Goal: Task Accomplishment & Management: Complete application form

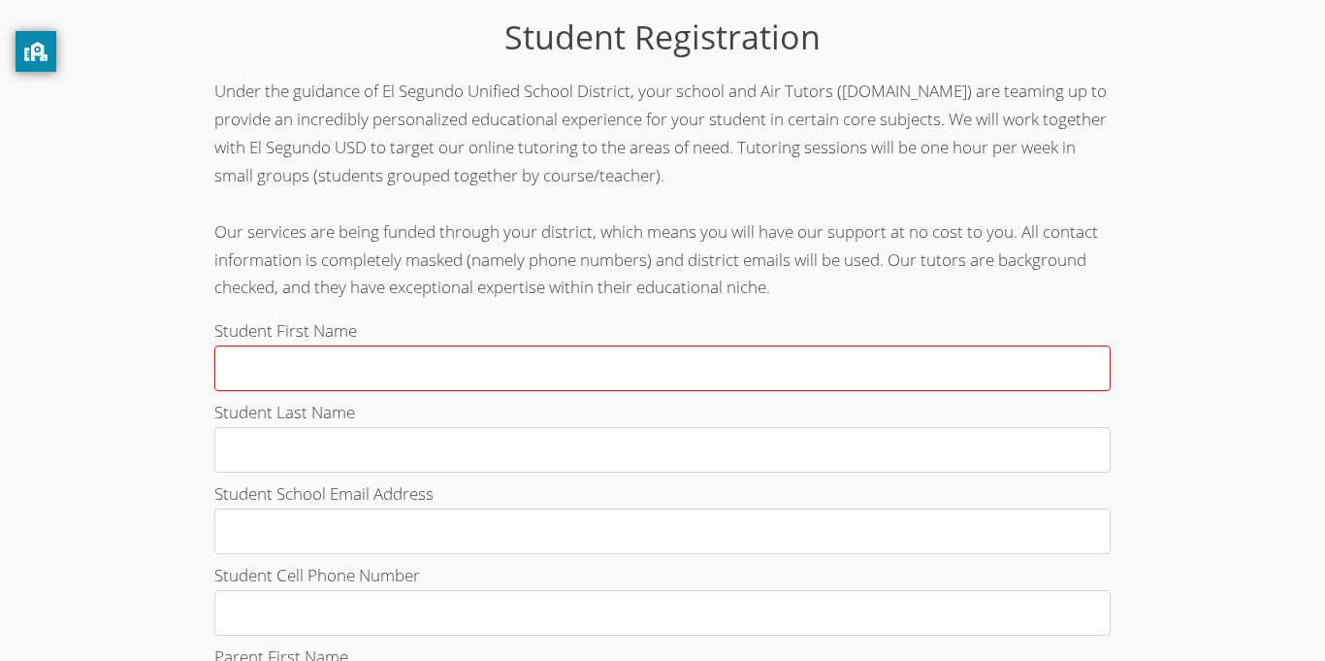
scroll to position [46, 0]
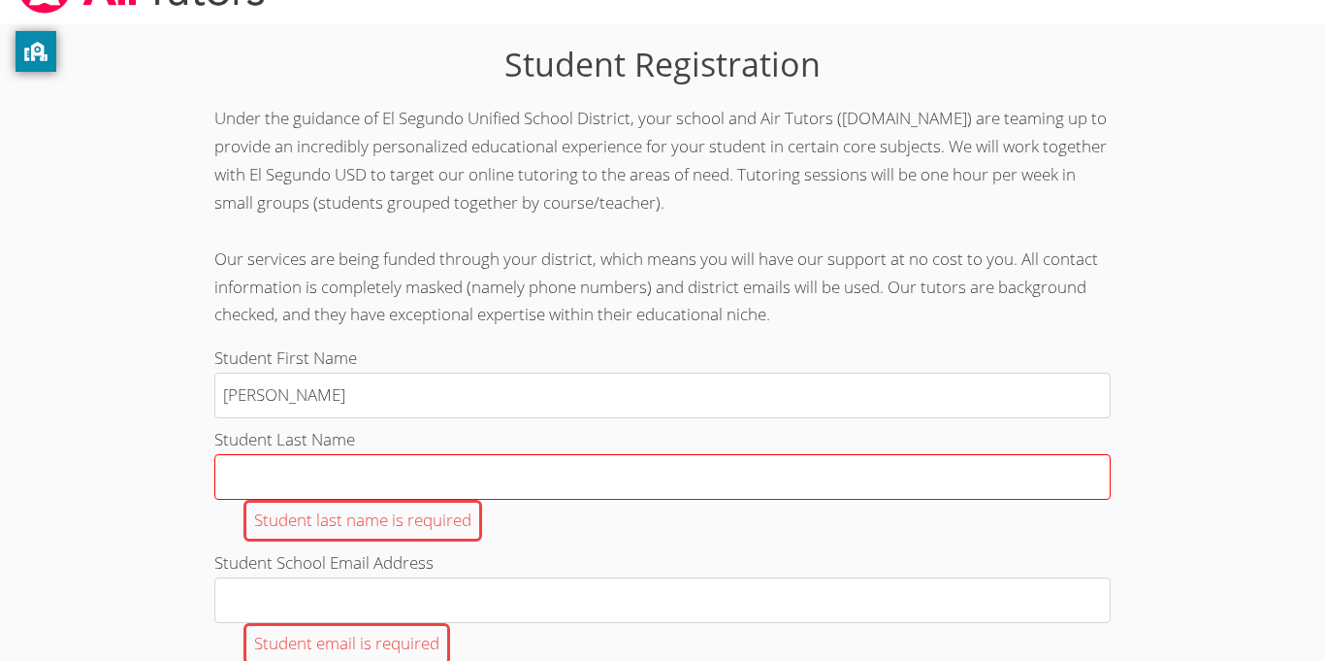
type input "[PERSON_NAME]"
click at [246, 478] on input "Student Last Name Student last name is required" at bounding box center [662, 477] width 896 height 46
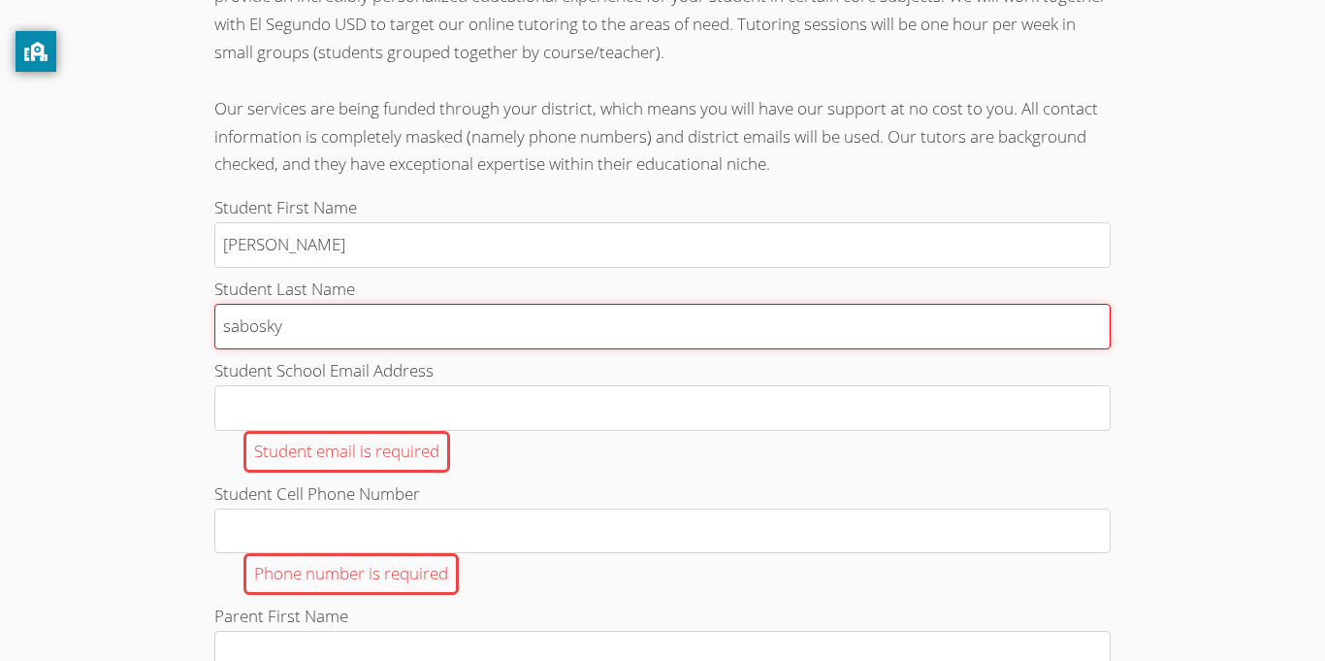
scroll to position [194, 0]
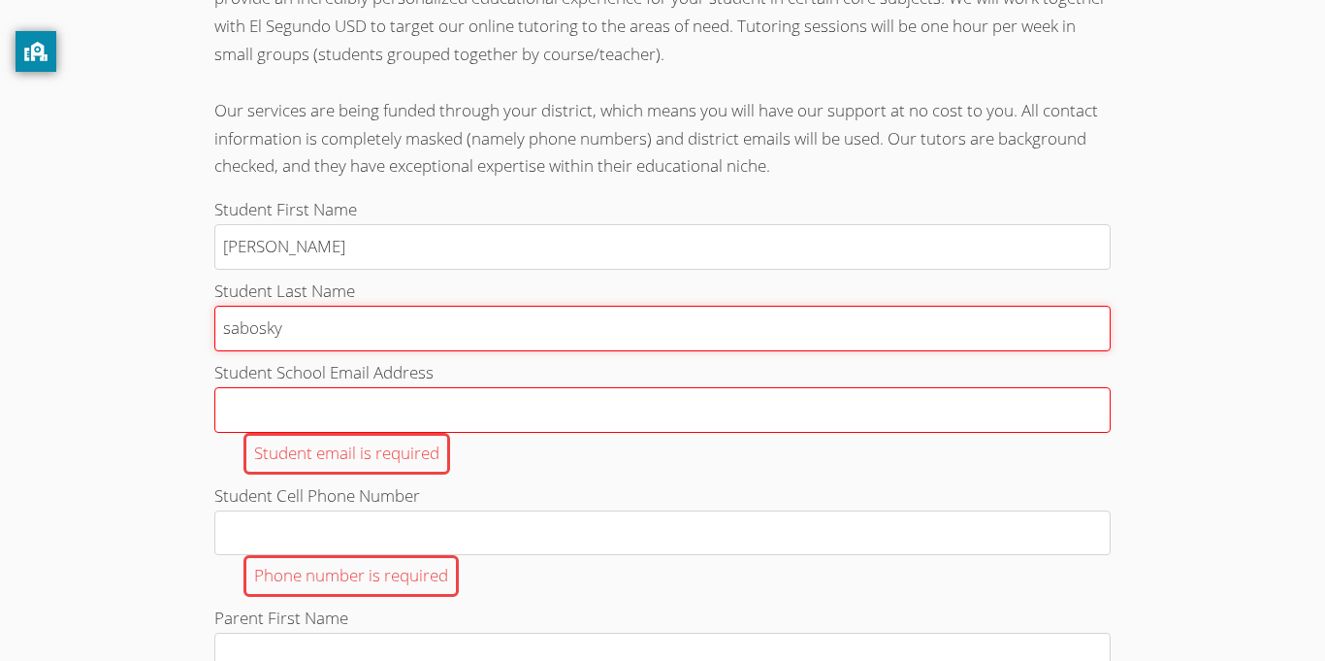
type input "sabosky"
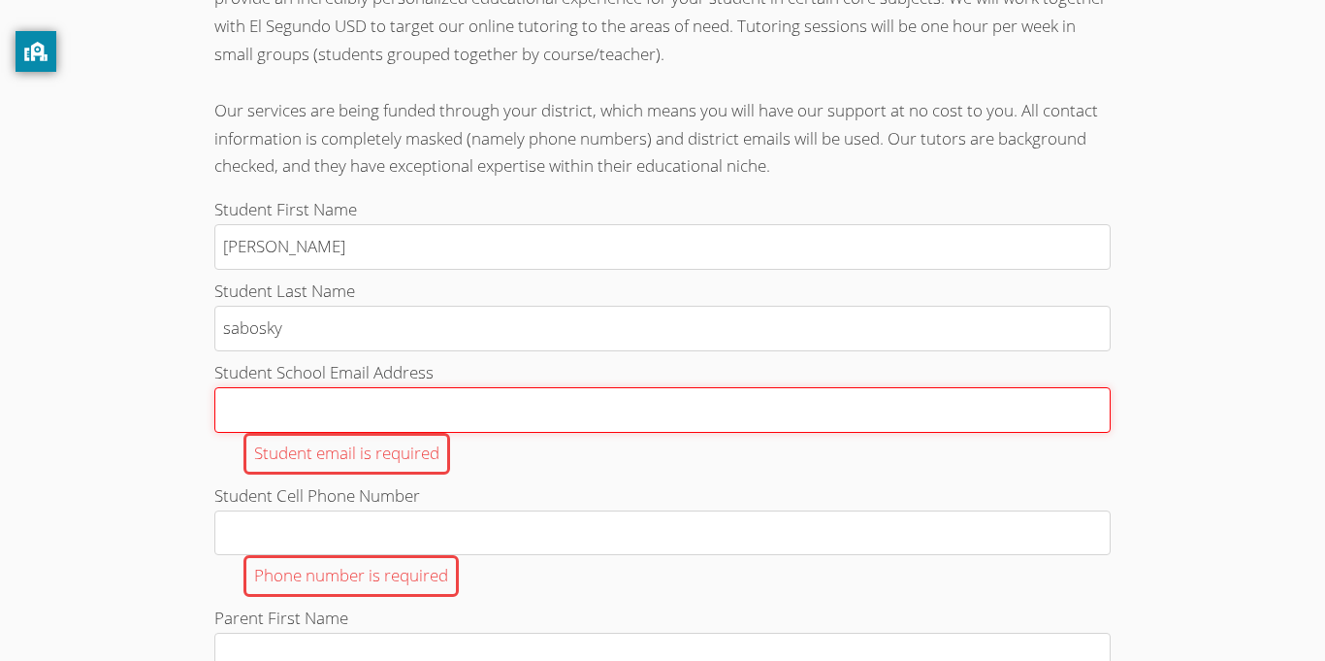
click at [297, 402] on input "Student School Email Address Student email is required" at bounding box center [662, 410] width 896 height 46
type input "[EMAIL_ADDRESS][DOMAIN_NAME]"
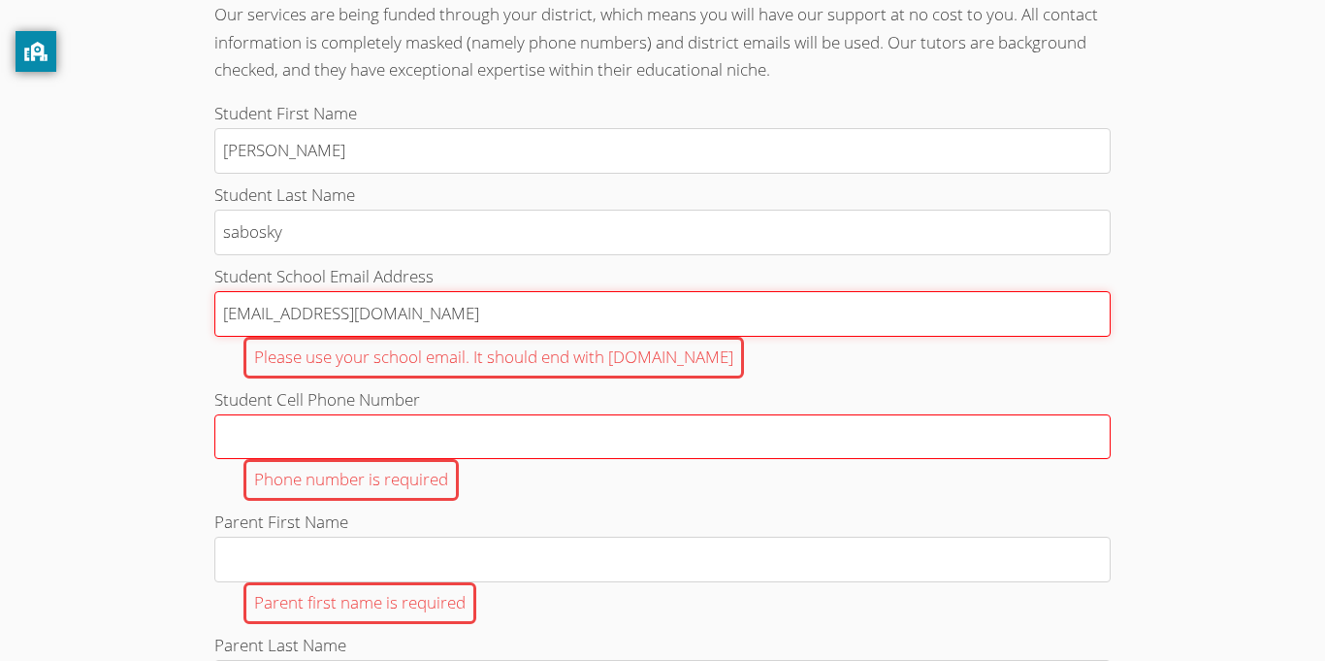
scroll to position [309, 0]
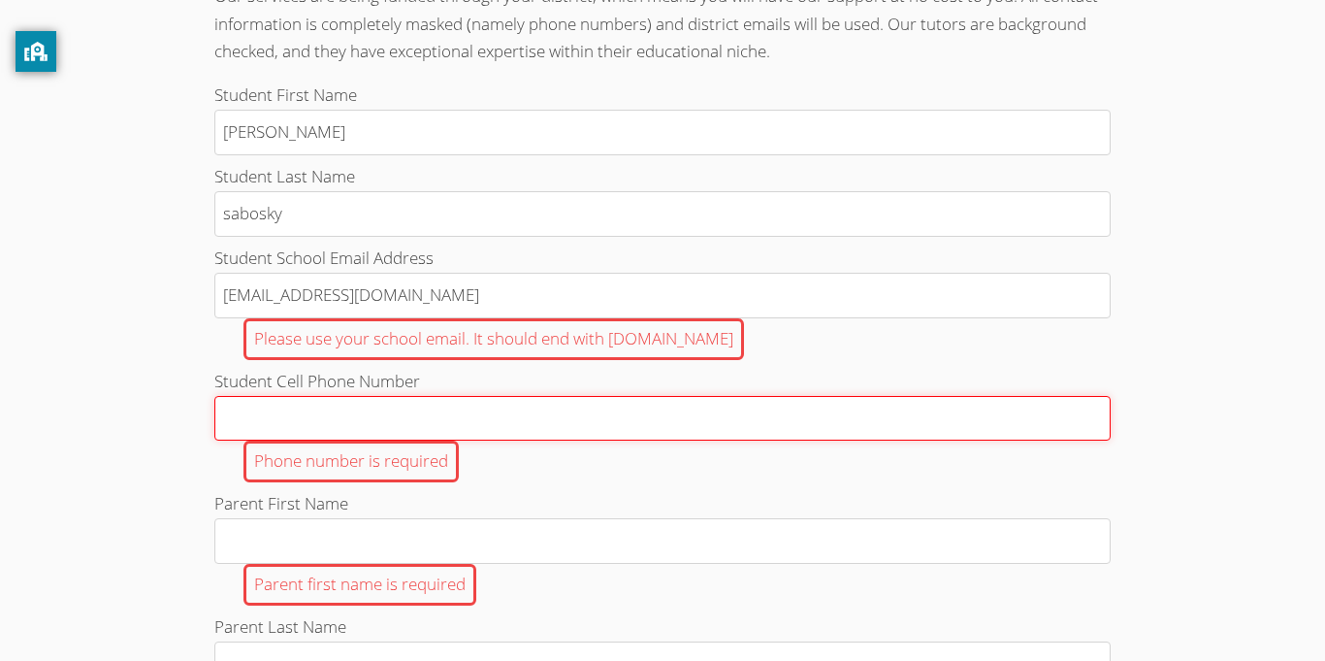
click at [371, 410] on input "Student Cell Phone Number Phone number is required" at bounding box center [662, 419] width 896 height 46
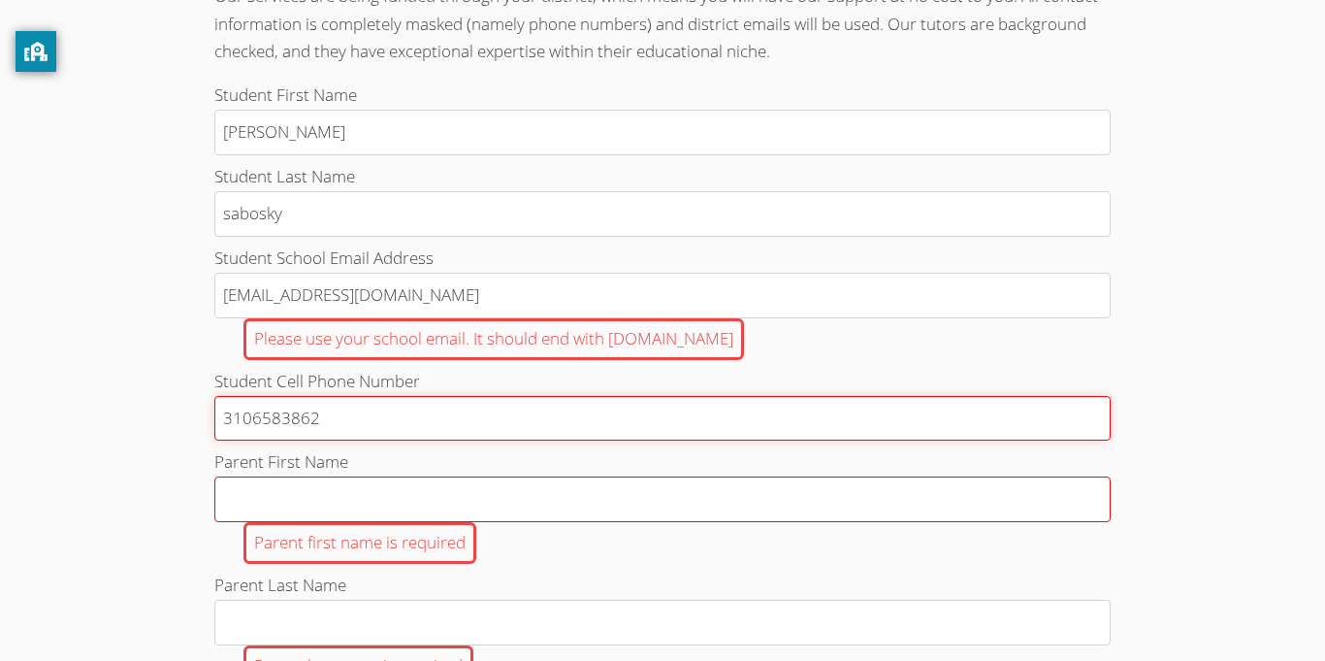
type input "3106583862"
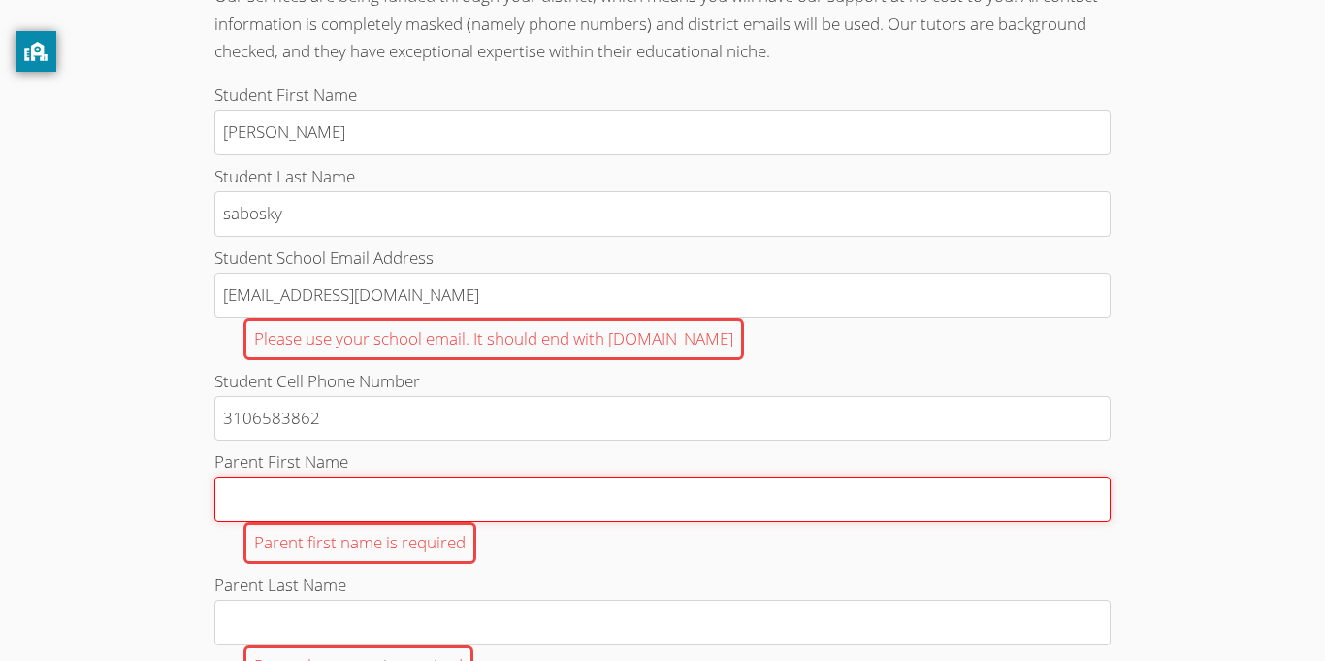
click at [359, 504] on input "Parent First Name Parent first name is required" at bounding box center [662, 499] width 896 height 46
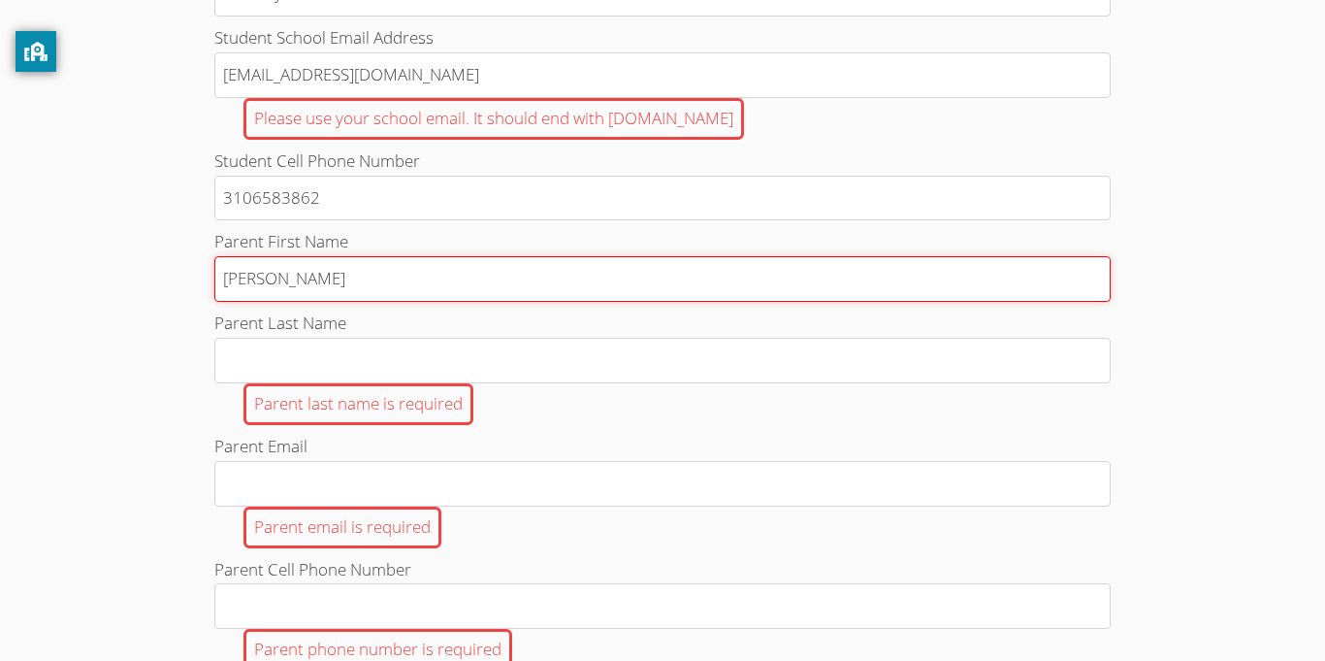
scroll to position [537, 0]
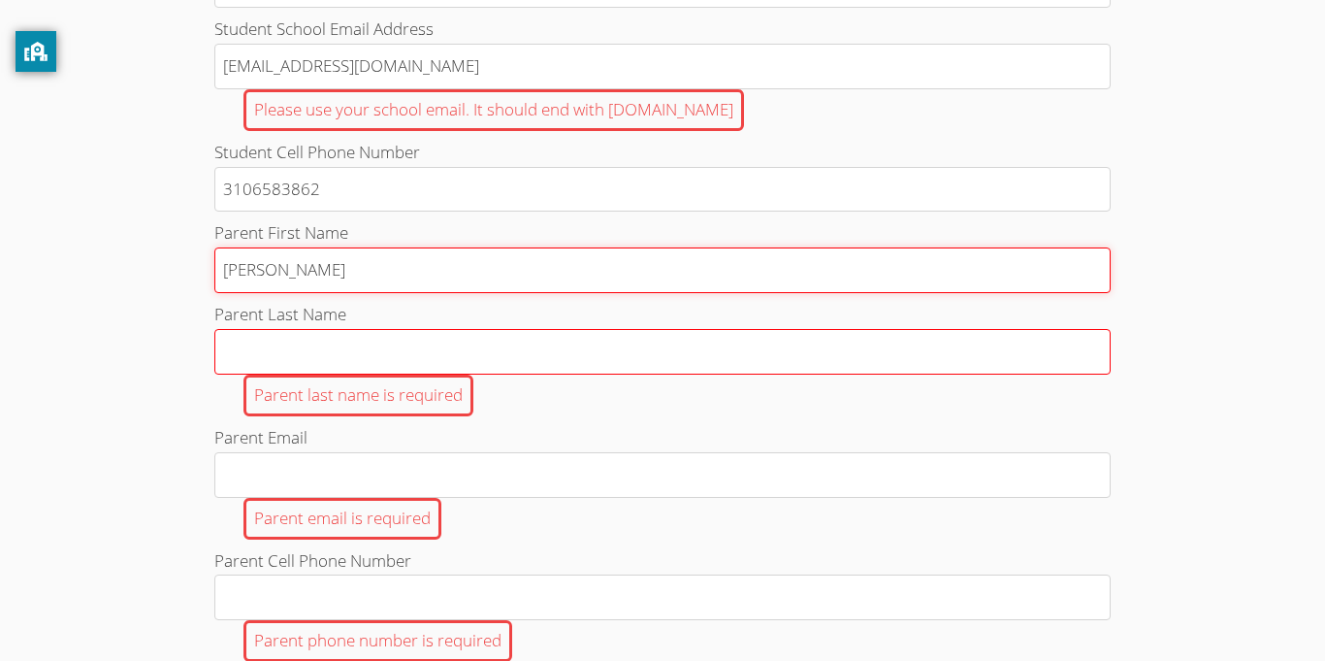
type input "[PERSON_NAME]"
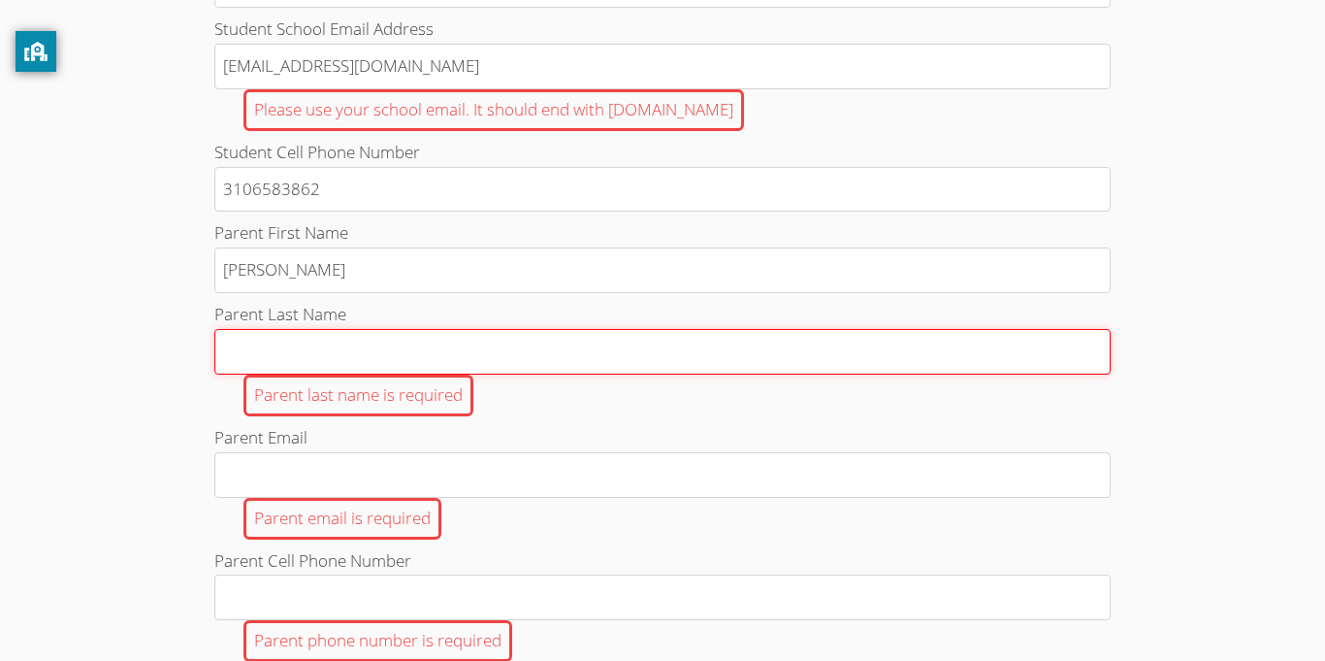
click at [249, 352] on input "Parent Last Name Parent last name is required" at bounding box center [662, 352] width 896 height 46
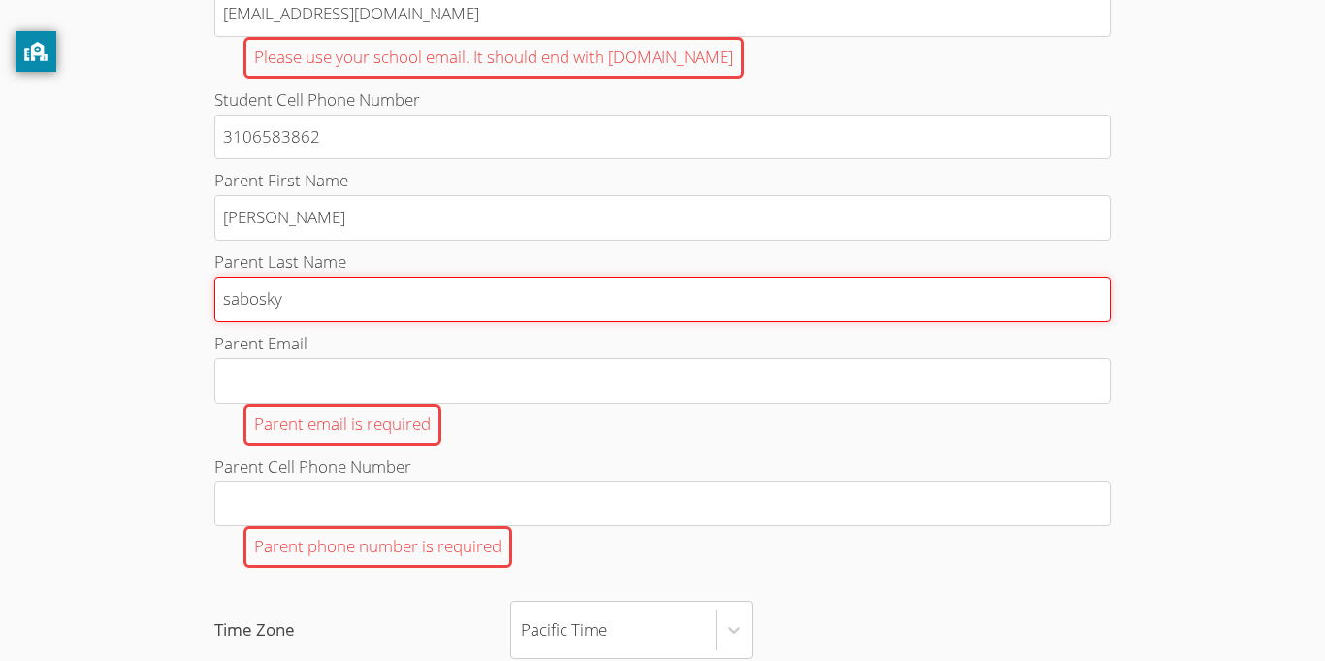
scroll to position [561, 0]
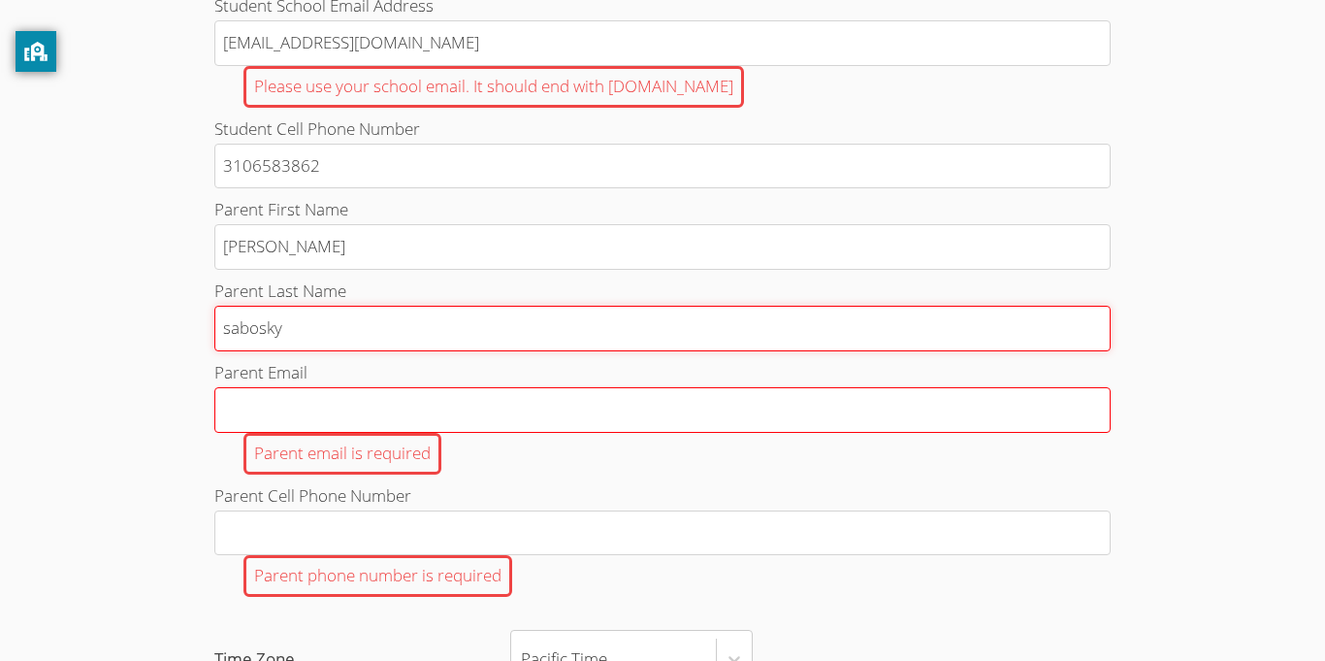
type input "sabosky"
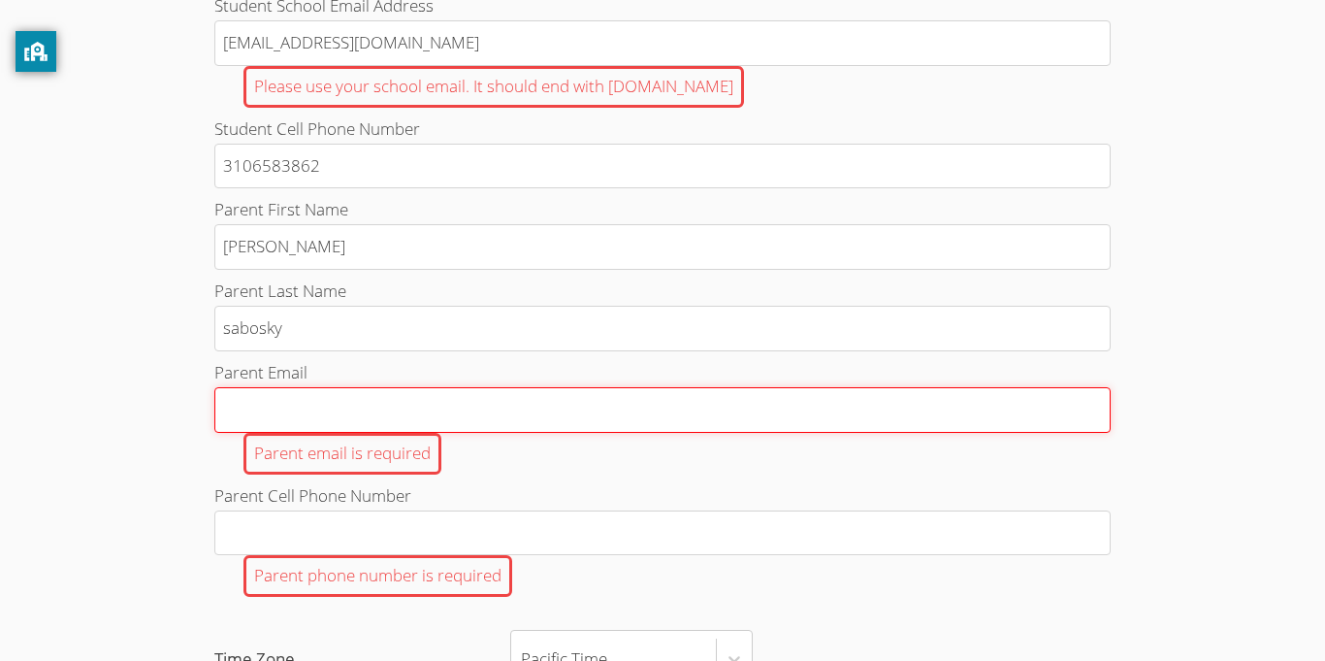
click at [255, 408] on input "Parent Email Parent email is required" at bounding box center [662, 410] width 896 height 46
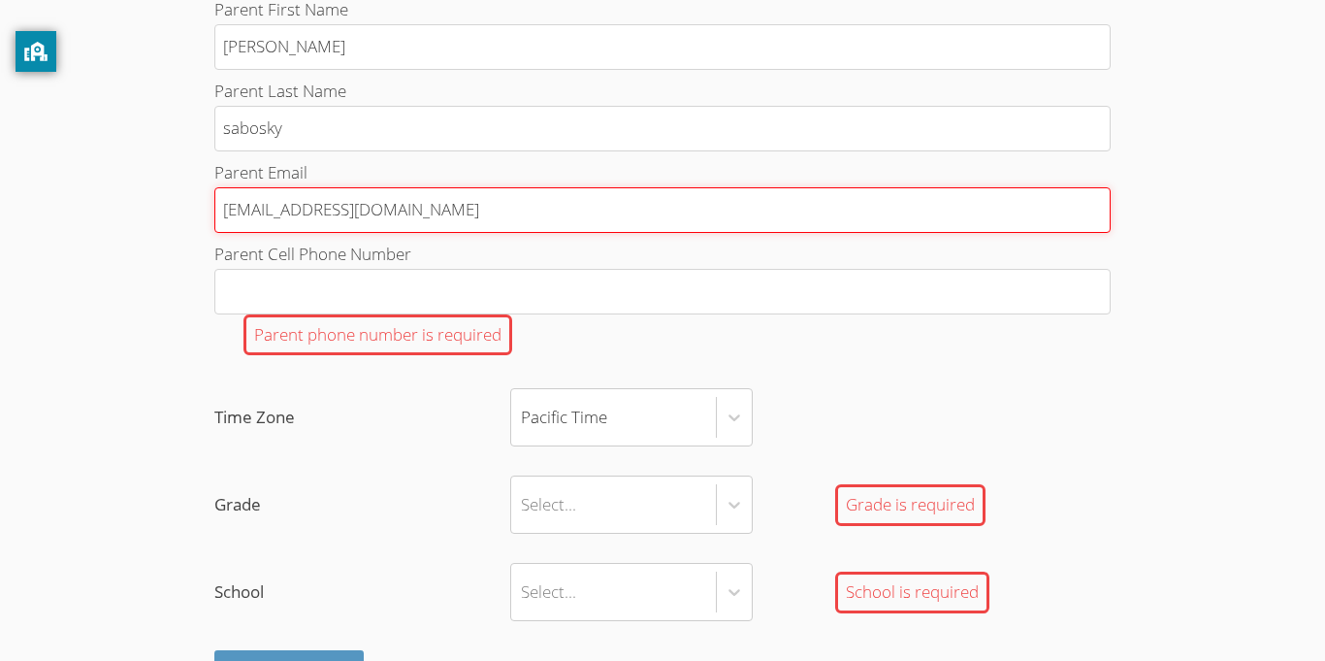
scroll to position [779, 0]
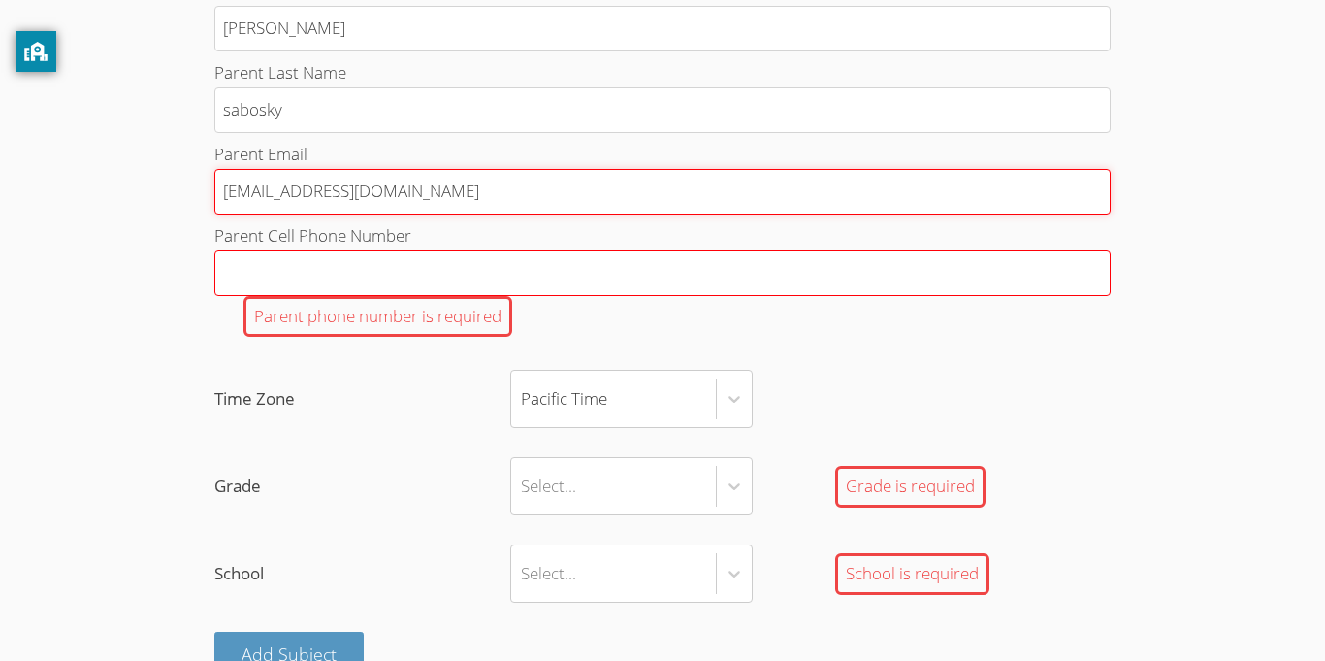
type input "[EMAIL_ADDRESS][DOMAIN_NAME]"
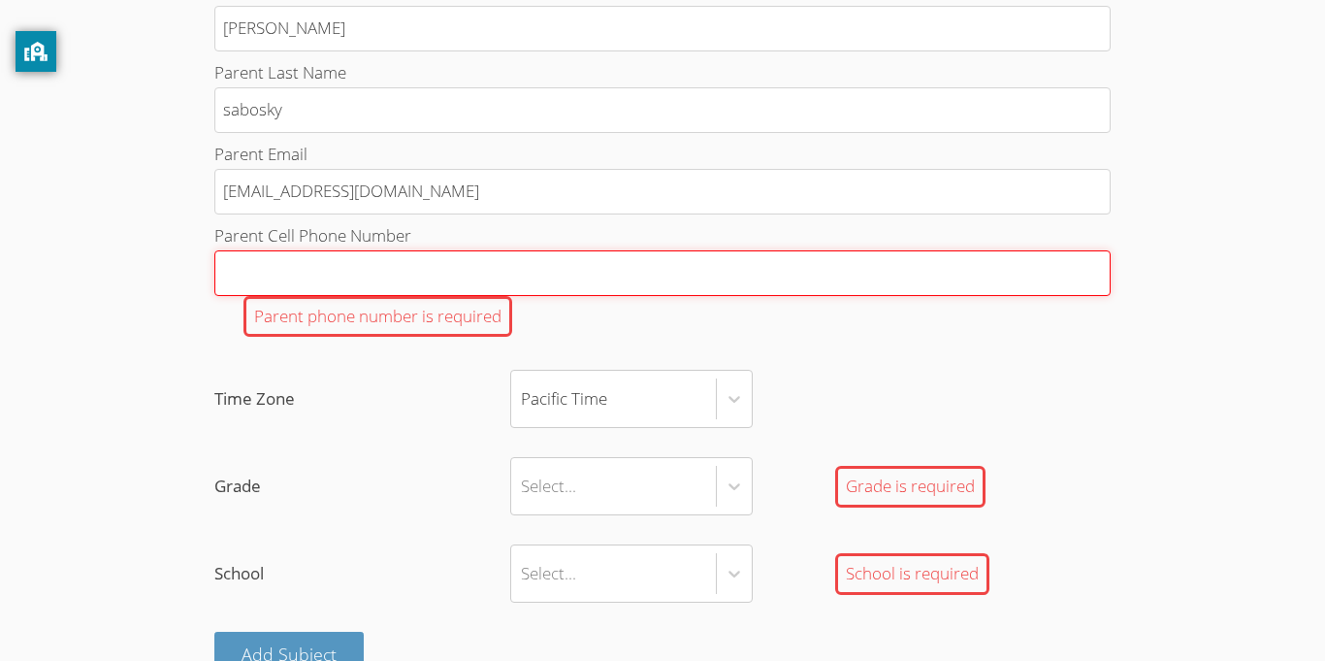
click at [289, 273] on input "Parent Cell Phone Number Parent phone number is required" at bounding box center [662, 273] width 896 height 46
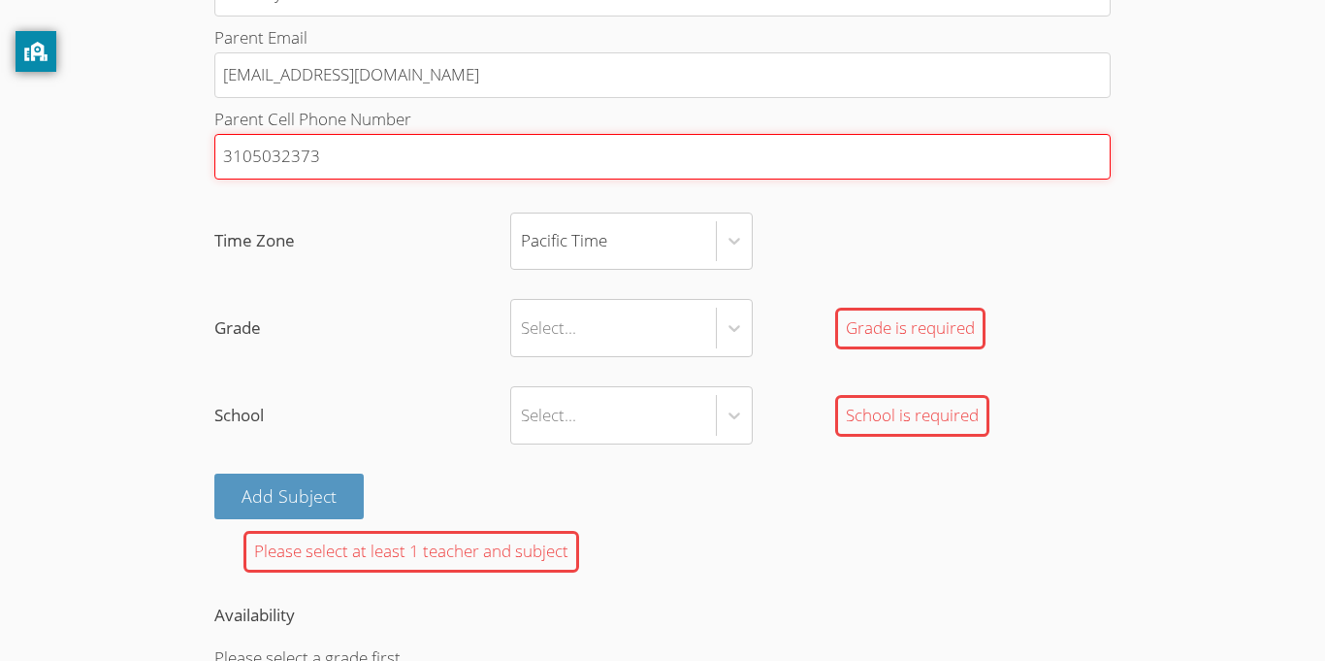
scroll to position [895, 0]
type input "3105032373"
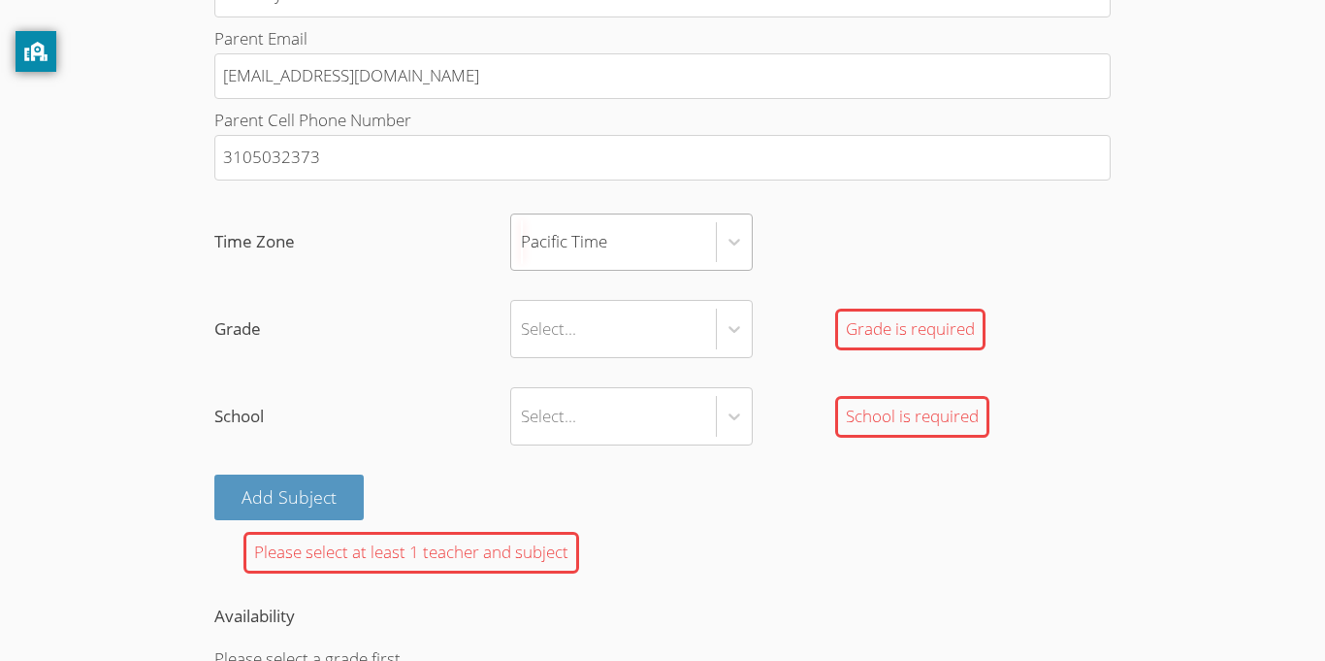
click at [608, 231] on div "Pacific Time" at bounding box center [613, 242] width 205 height 56
click at [523, 231] on input "Time Zone Pacific Time" at bounding box center [522, 242] width 2 height 45
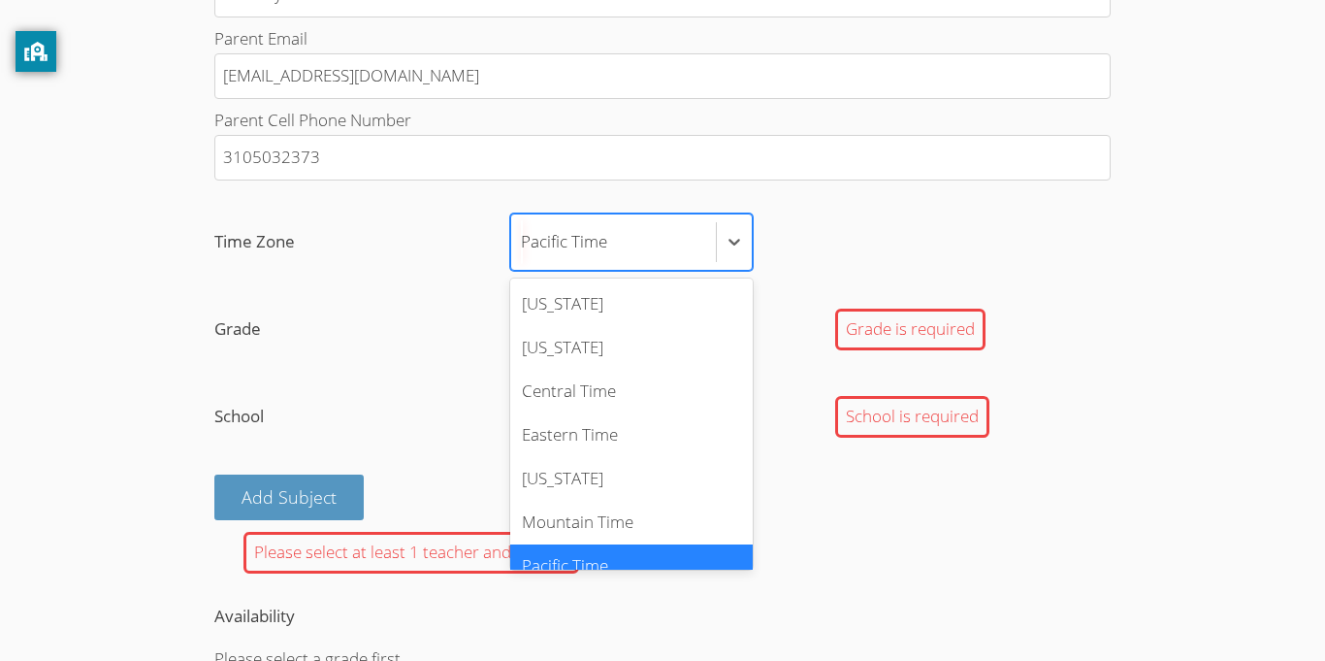
scroll to position [21, 0]
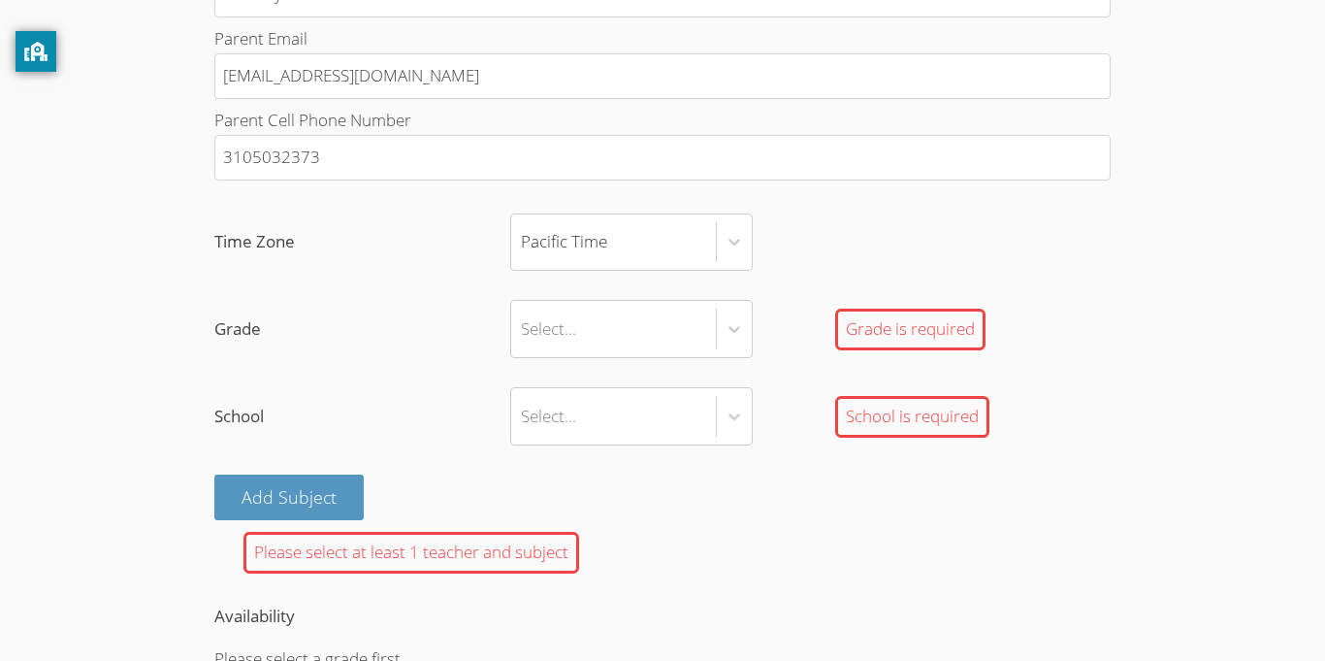
click at [612, 344] on div "Select..." at bounding box center [613, 329] width 205 height 56
click at [523, 344] on input "Grade Select... Grade is required" at bounding box center [522, 329] width 2 height 45
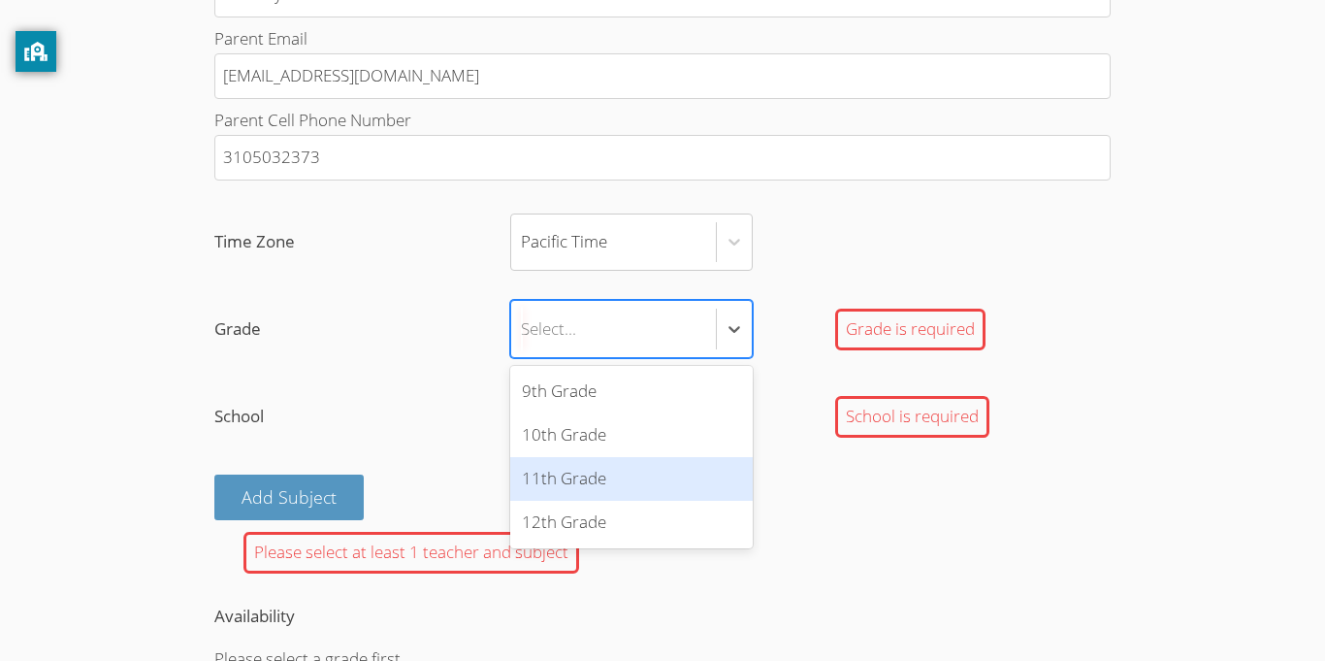
click at [598, 481] on div "11th Grade" at bounding box center [631, 479] width 243 height 44
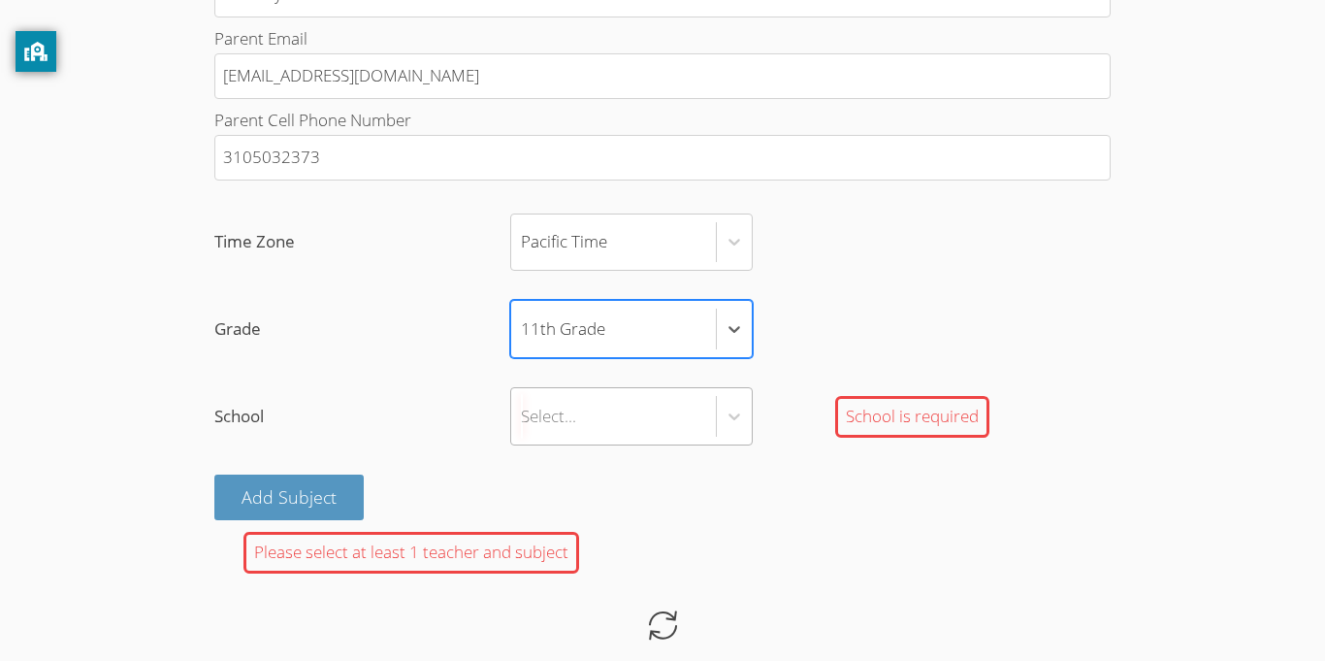
click at [585, 412] on div "Select..." at bounding box center [613, 416] width 205 height 56
click at [523, 412] on input "School Select... School is required" at bounding box center [522, 416] width 2 height 45
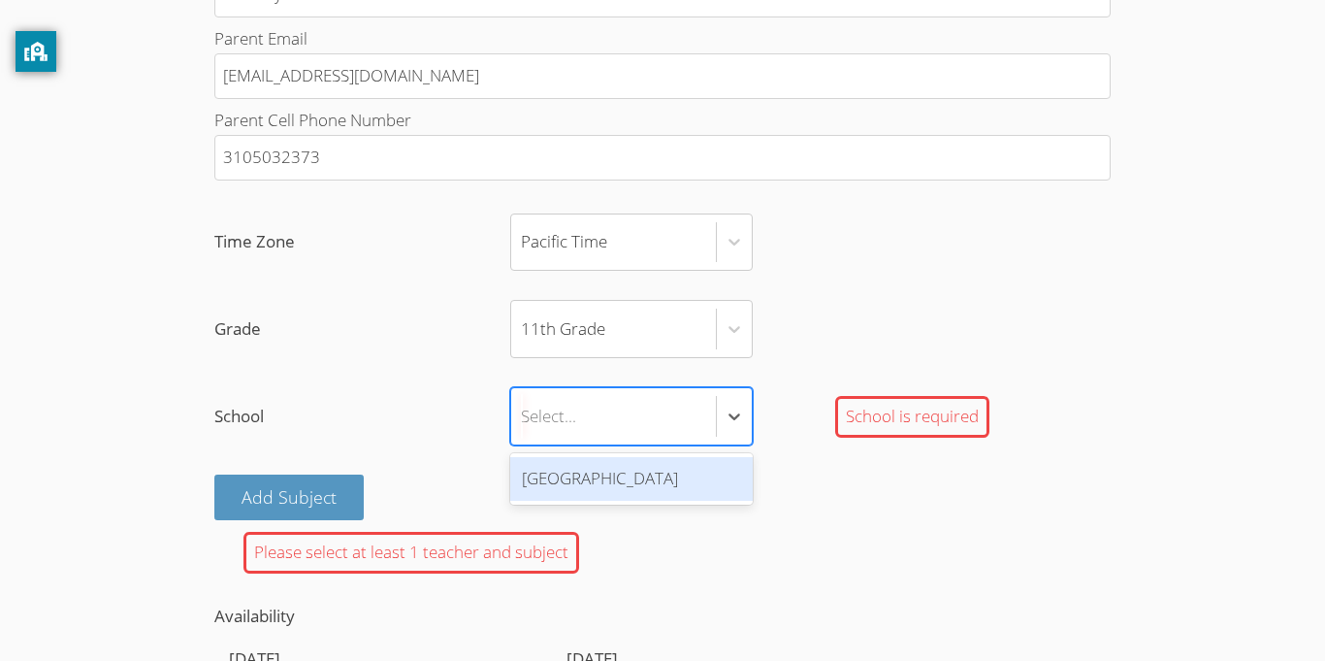
click at [584, 488] on div "[GEOGRAPHIC_DATA]" at bounding box center [631, 479] width 243 height 44
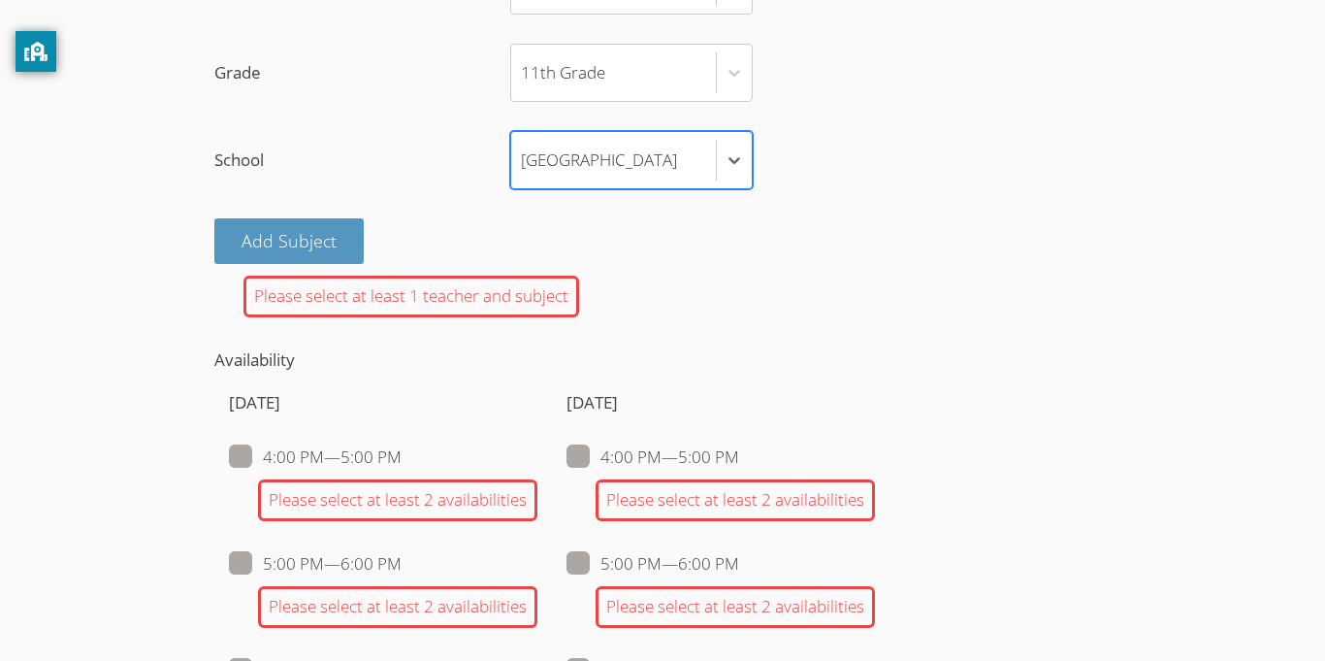
scroll to position [1153, 0]
click at [299, 246] on button "Add Subject" at bounding box center [288, 239] width 149 height 46
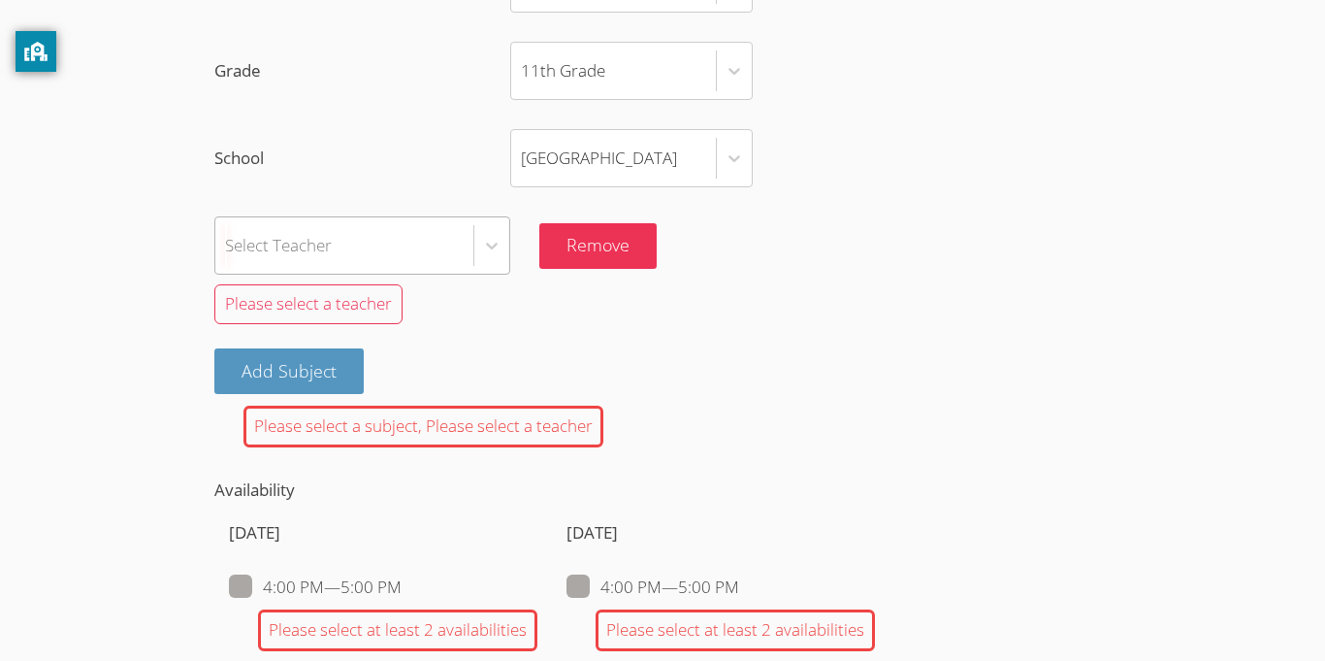
click at [332, 249] on div "Select Teacher" at bounding box center [278, 246] width 107 height 28
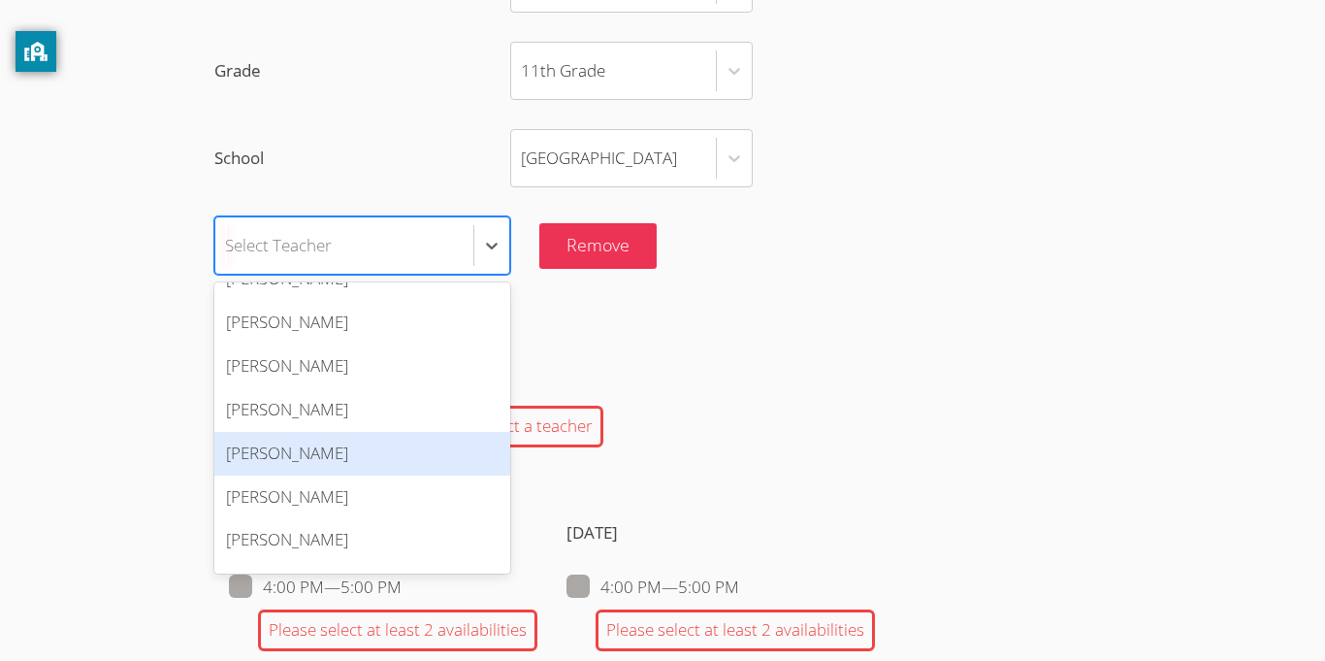
scroll to position [812, 0]
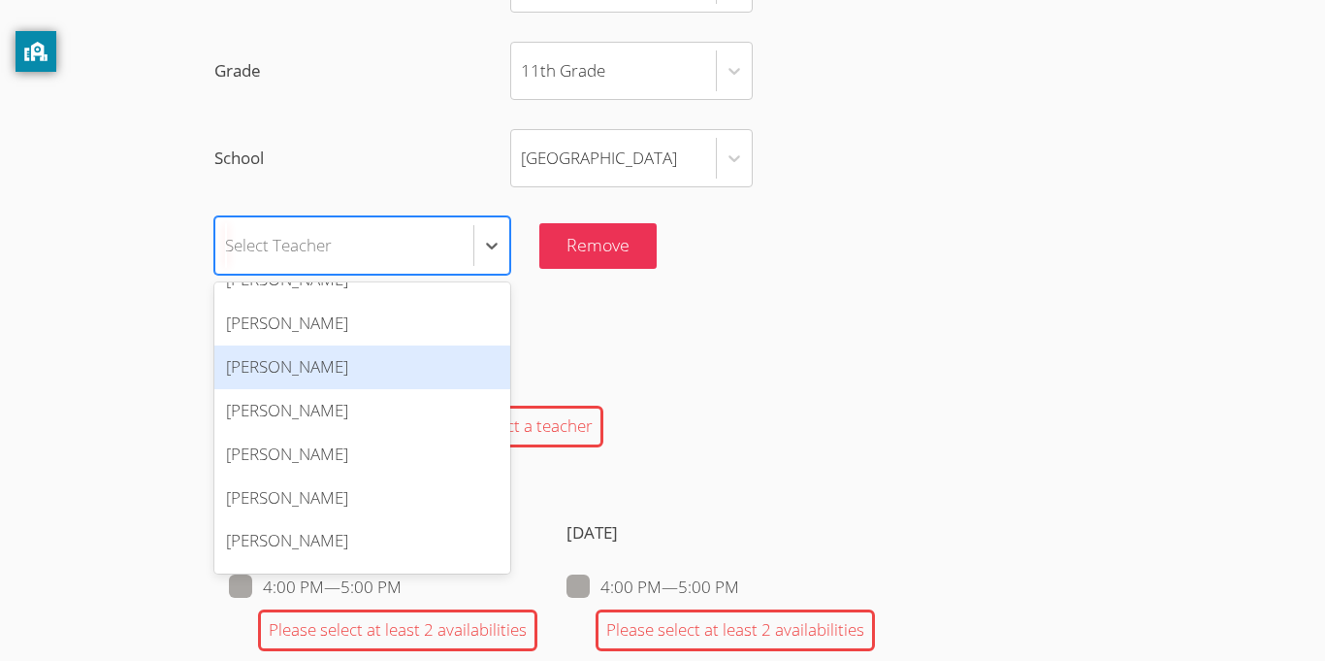
click at [284, 368] on div "[PERSON_NAME]" at bounding box center [362, 367] width 296 height 44
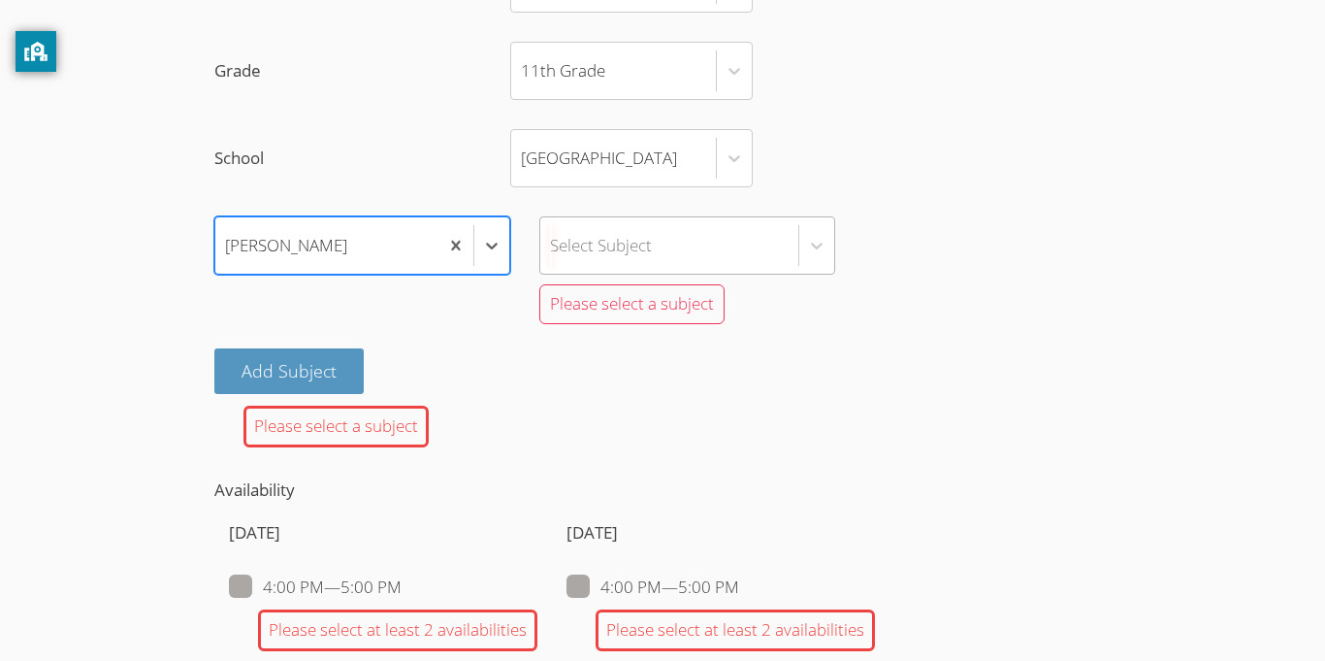
click at [630, 232] on div "Select Subject" at bounding box center [601, 246] width 102 height 28
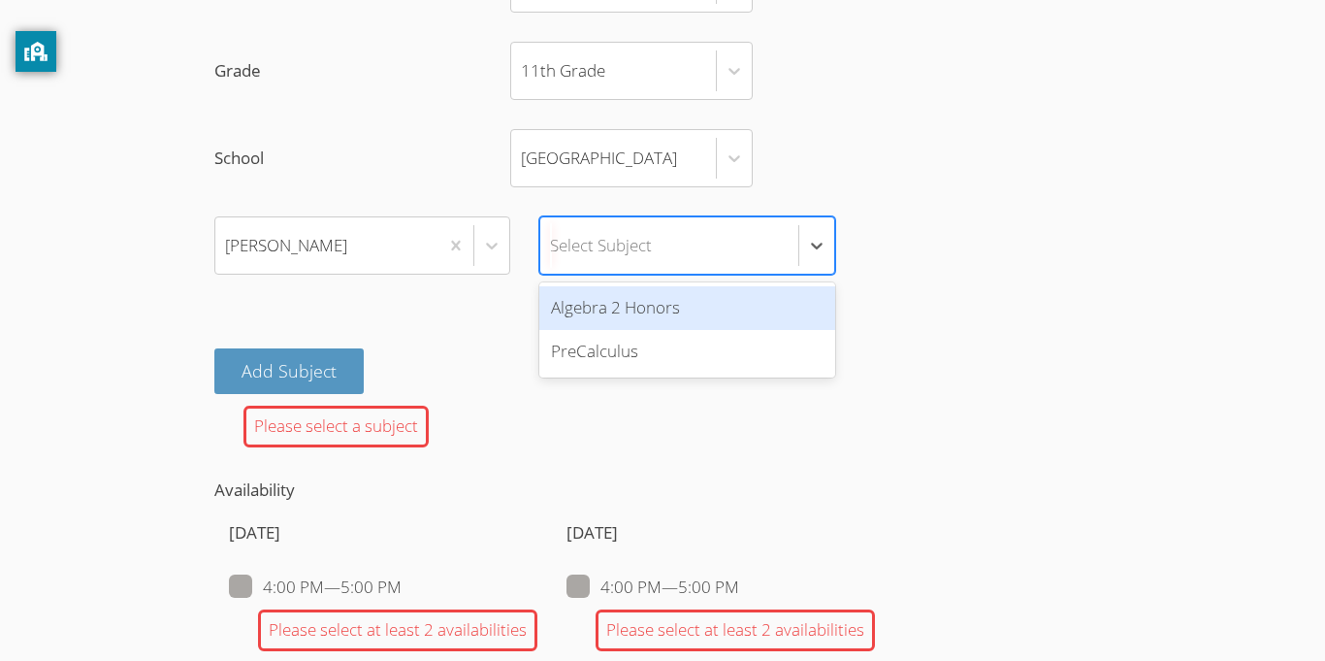
click at [634, 322] on div "Algebra 2 Honors" at bounding box center [687, 308] width 296 height 44
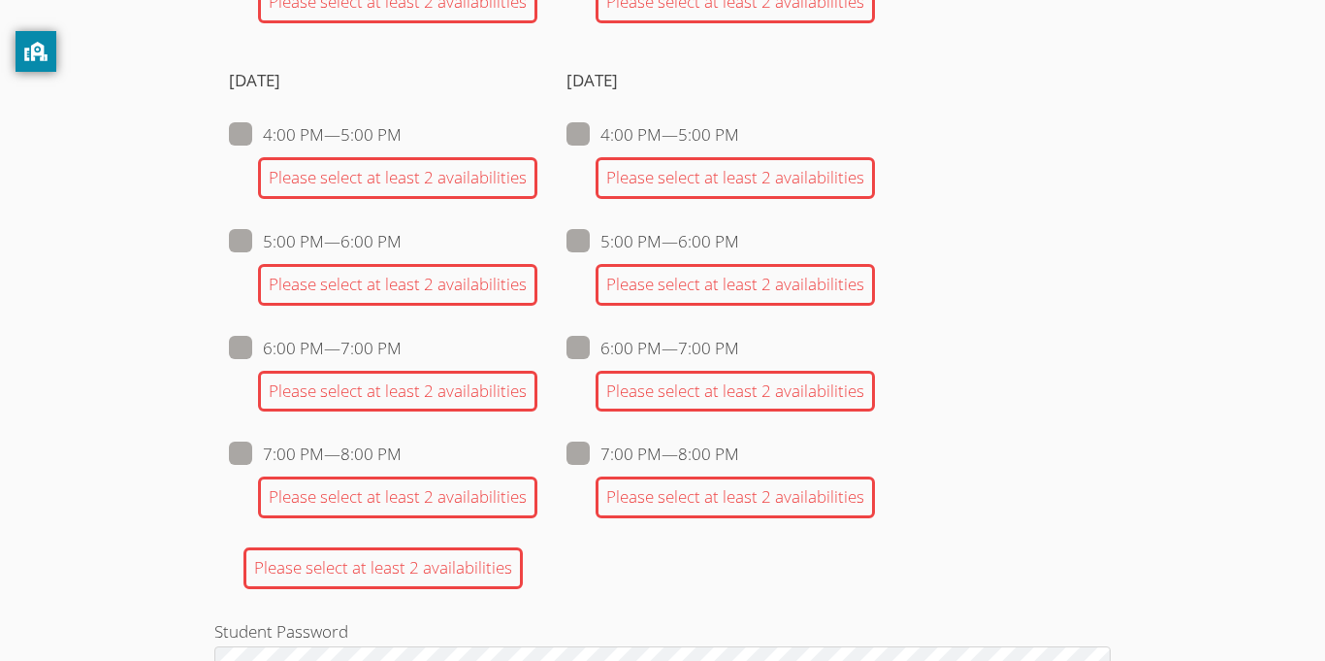
scroll to position [1978, 0]
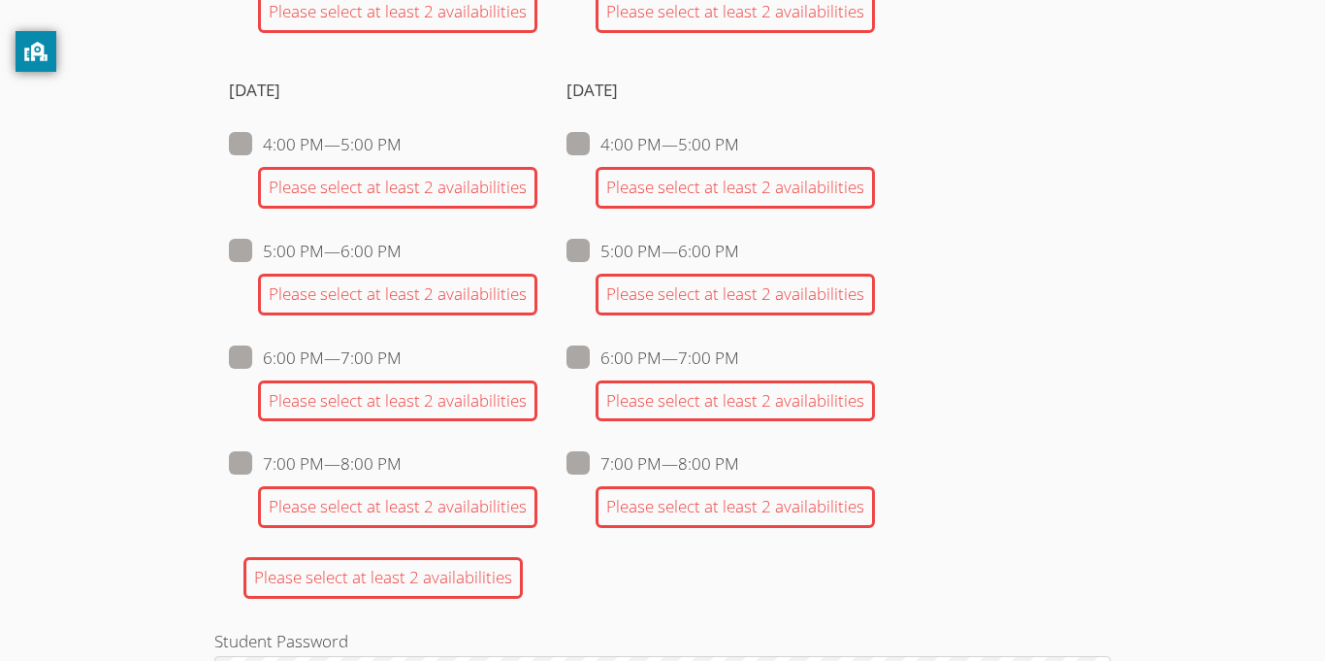
click at [670, 398] on div "Please select at least 2 availabilities" at bounding box center [735, 401] width 279 height 42
click at [697, 388] on div "Please select at least 2 availabilities" at bounding box center [735, 401] width 279 height 42
click at [691, 407] on div "Please select at least 2 availabilities" at bounding box center [735, 401] width 279 height 42
click at [692, 405] on div "Please select at least 2 availabilities" at bounding box center [735, 401] width 279 height 42
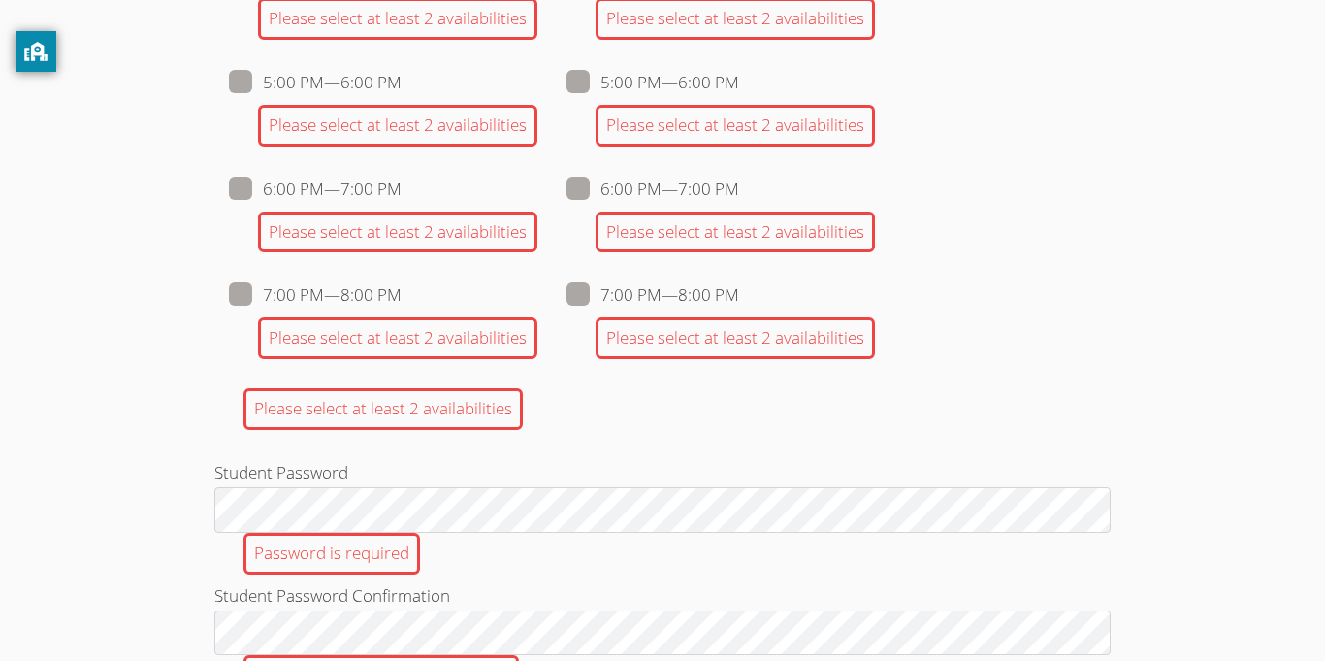
scroll to position [2150, 0]
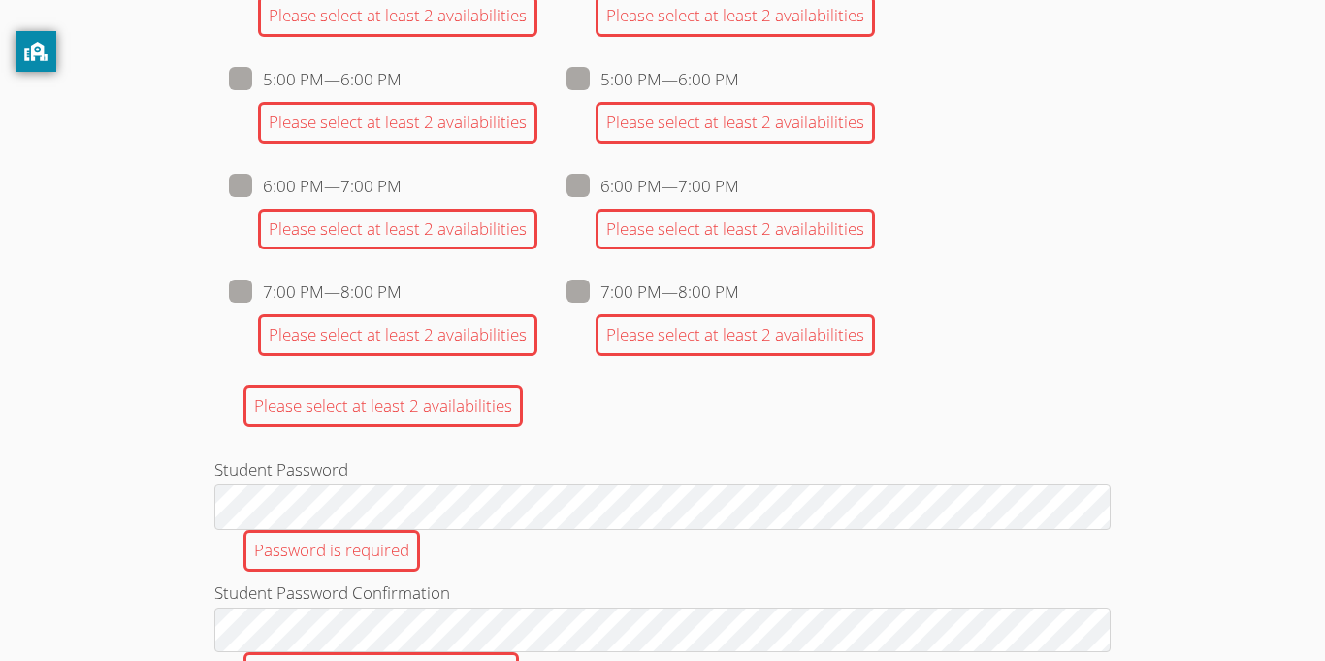
click at [672, 181] on label "6:00 PM — 7:00 PM" at bounding box center [653, 186] width 173 height 25
click at [739, 181] on input "6:00 PM — 7:00 PM" at bounding box center [747, 182] width 16 height 16
checkbox input "true"
checkbox input "false"
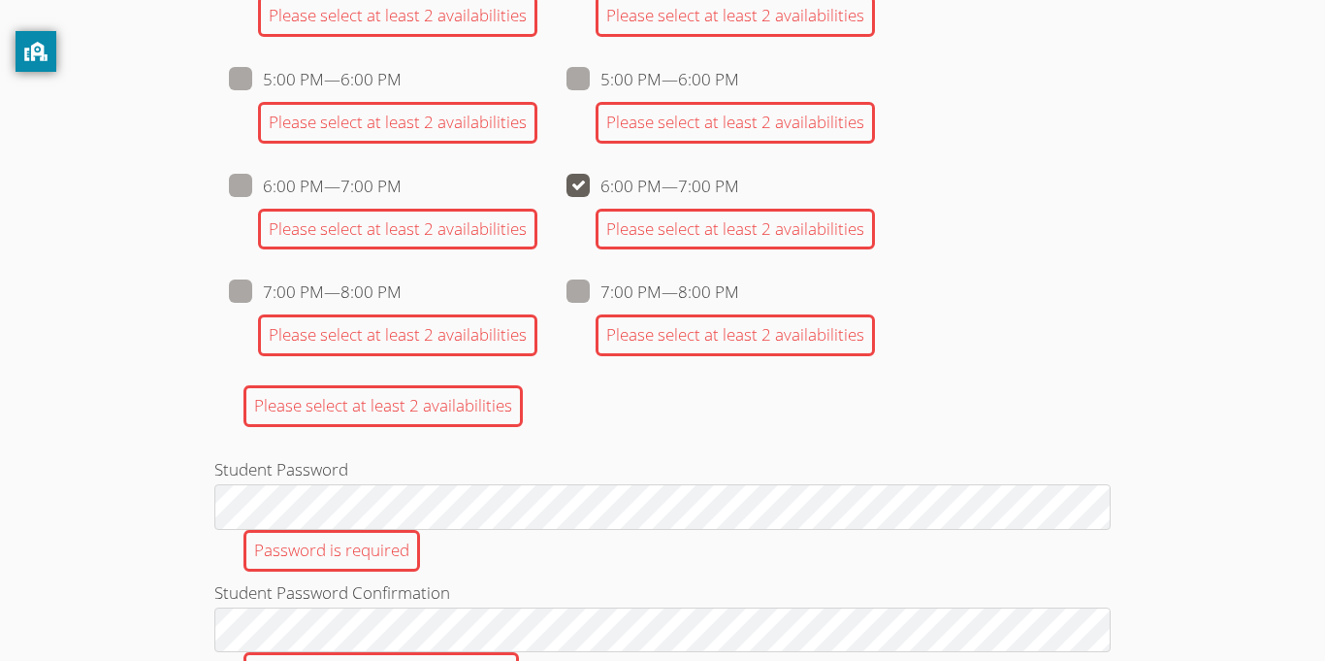
checkbox input "false"
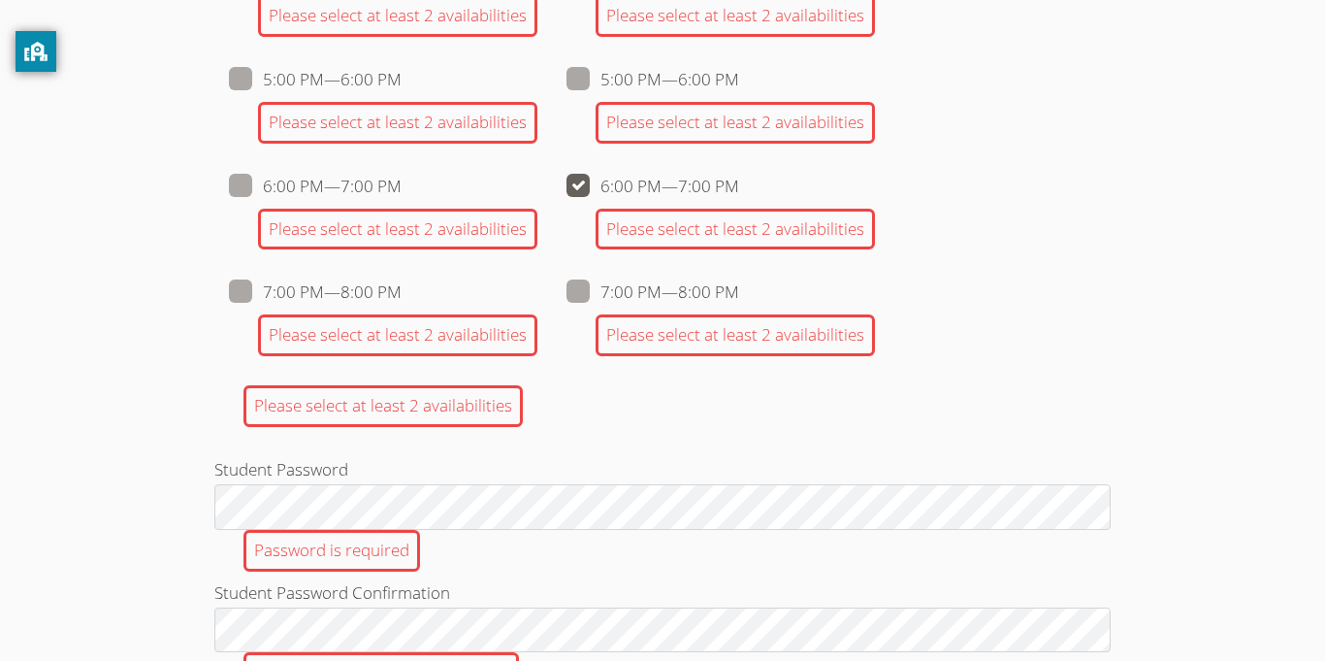
checkbox input "false"
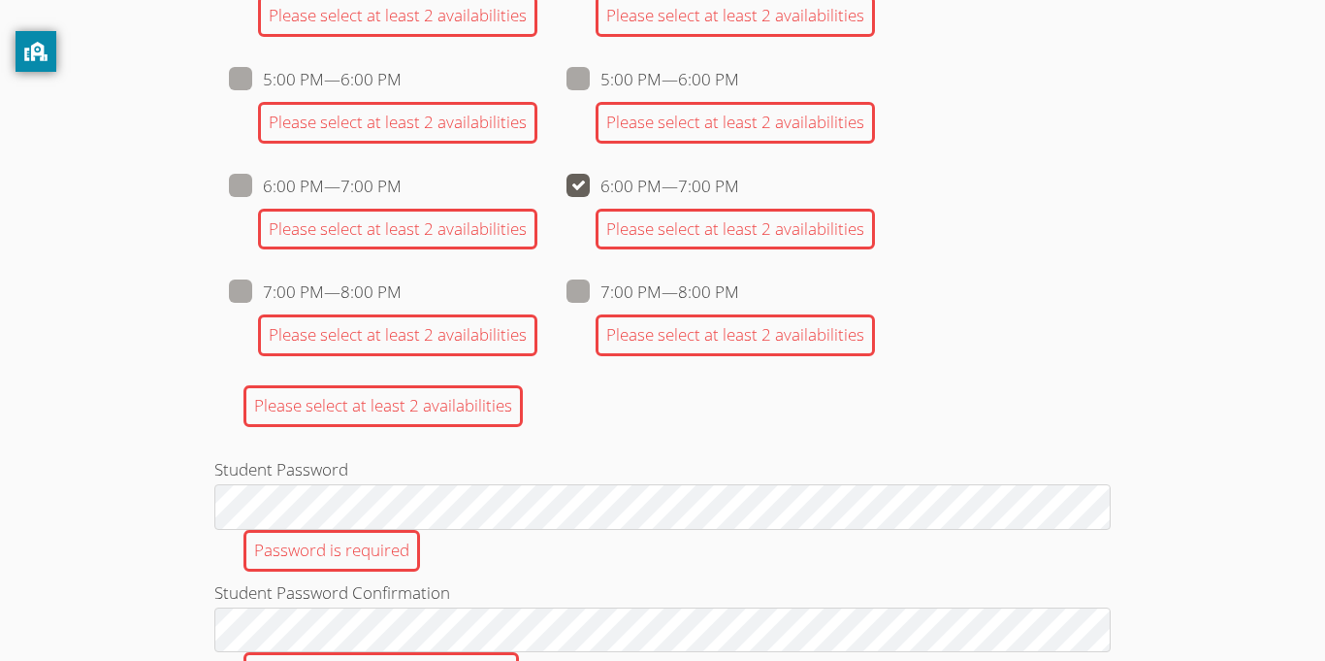
checkbox input "false"
click at [739, 78] on span at bounding box center [739, 79] width 0 height 22
click at [739, 78] on input "5:00 PM — 6:00 PM" at bounding box center [747, 75] width 16 height 16
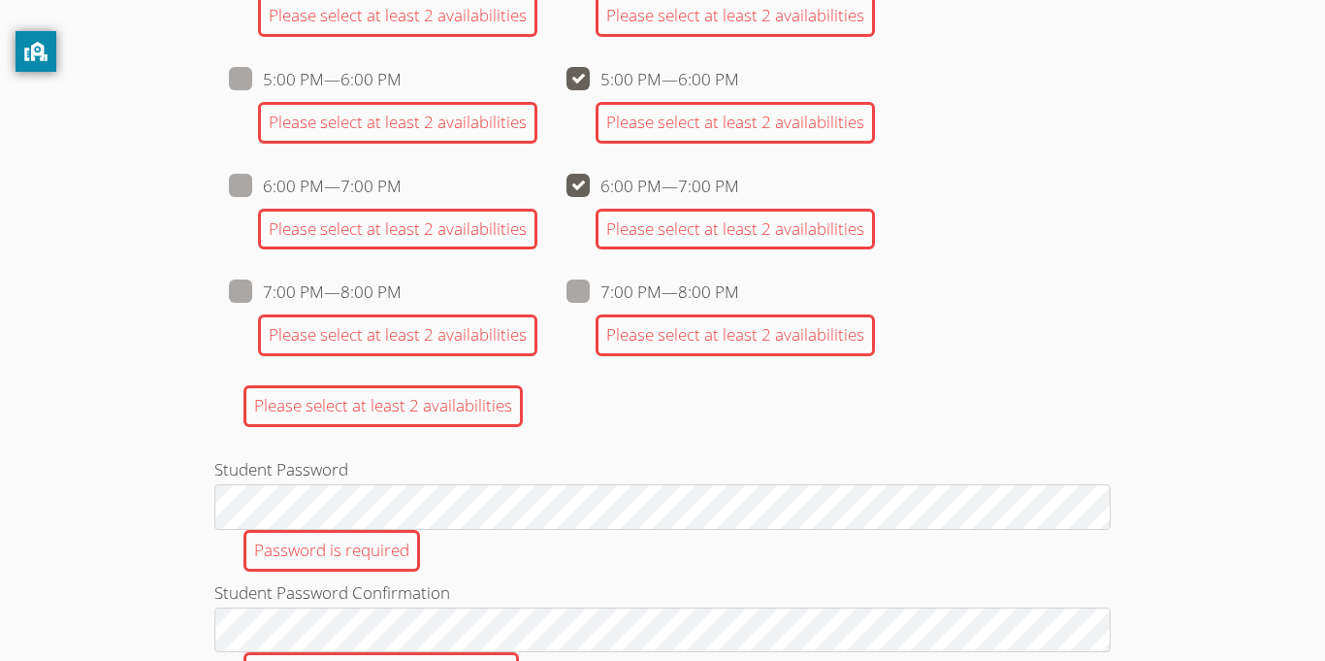
checkbox input "true"
checkbox input "false"
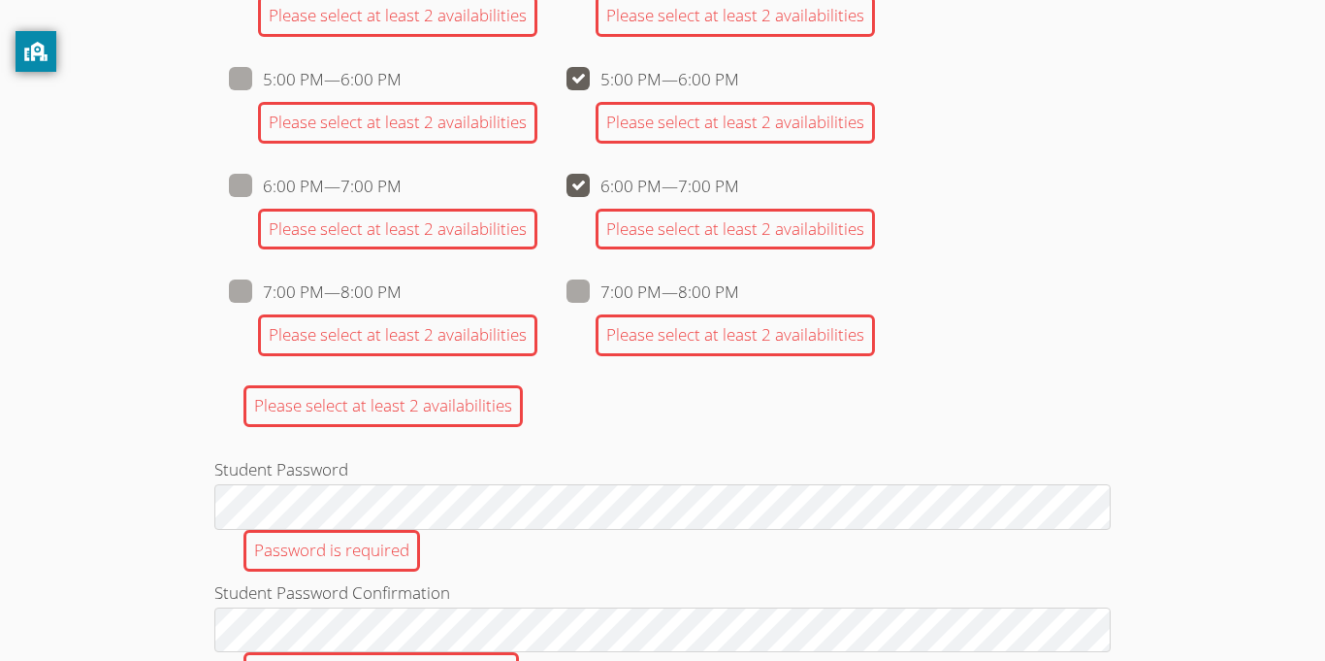
checkbox input "false"
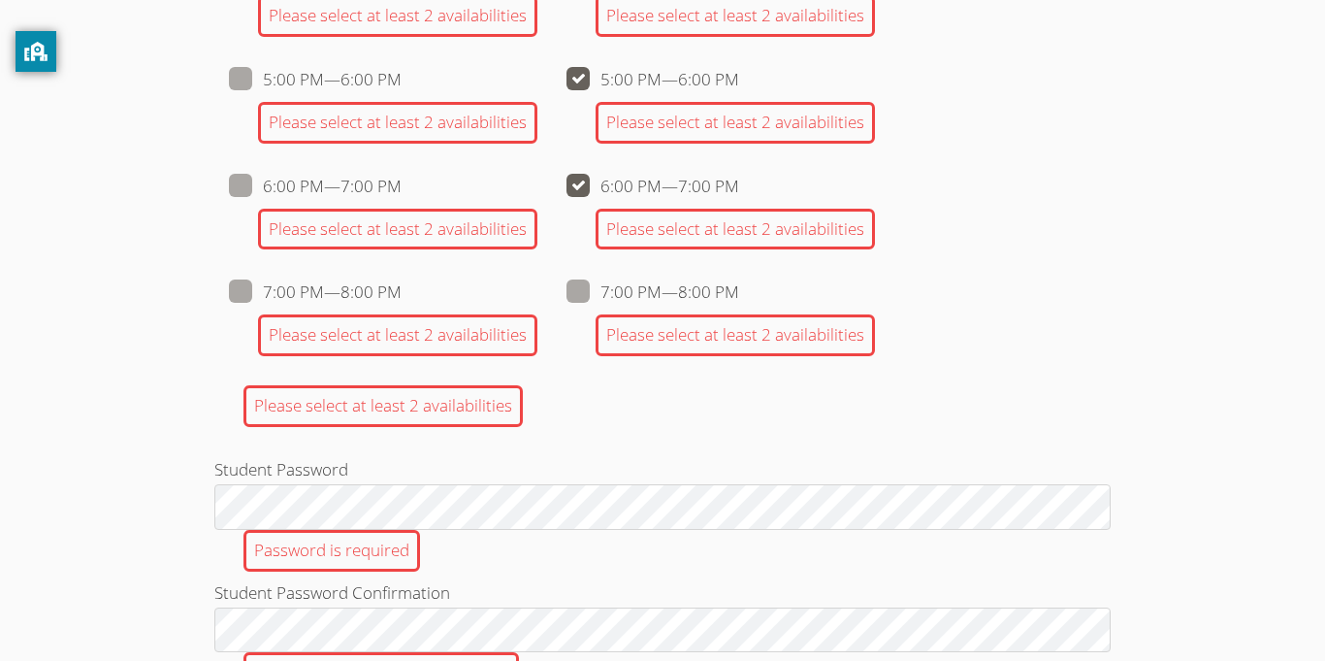
checkbox input "false"
checkbox input "true"
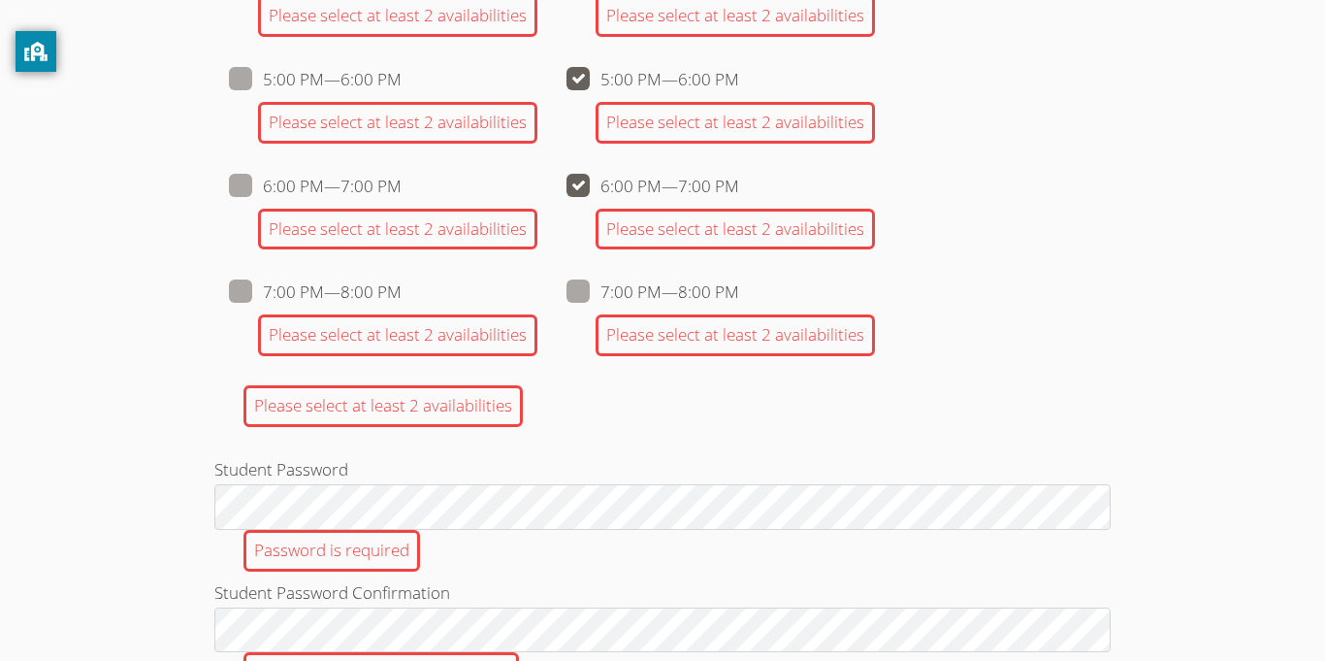
checkbox input "false"
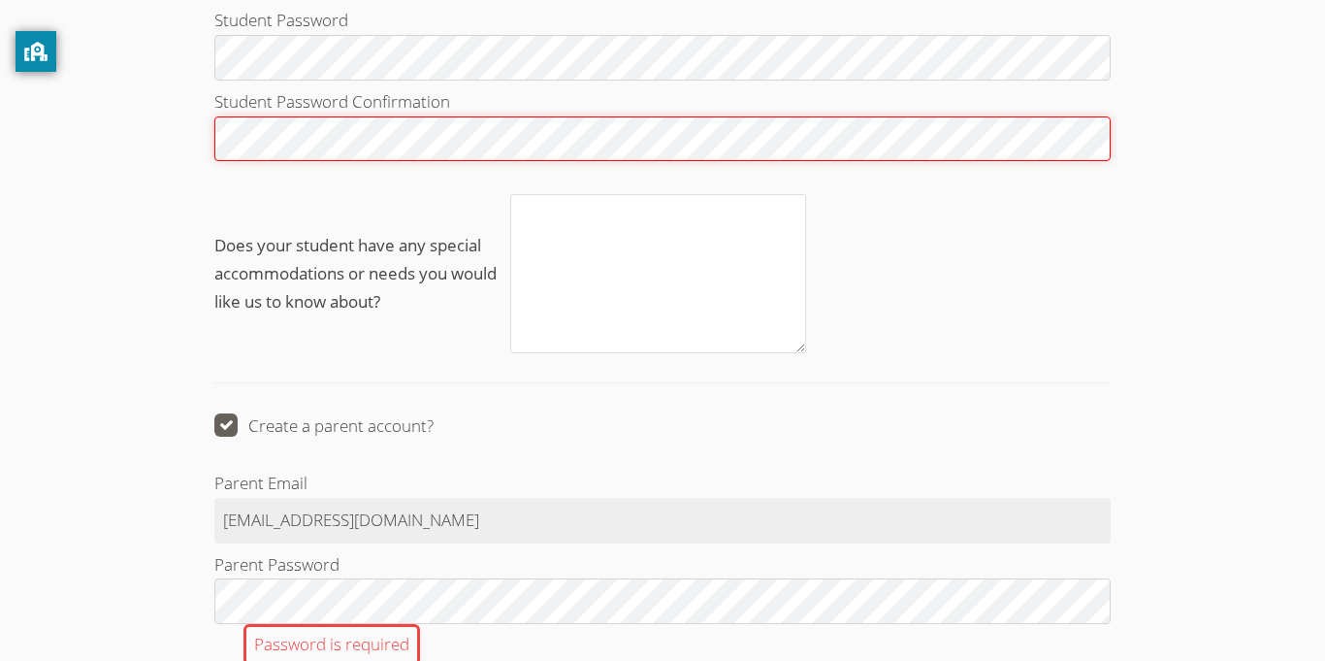
scroll to position [1870, 0]
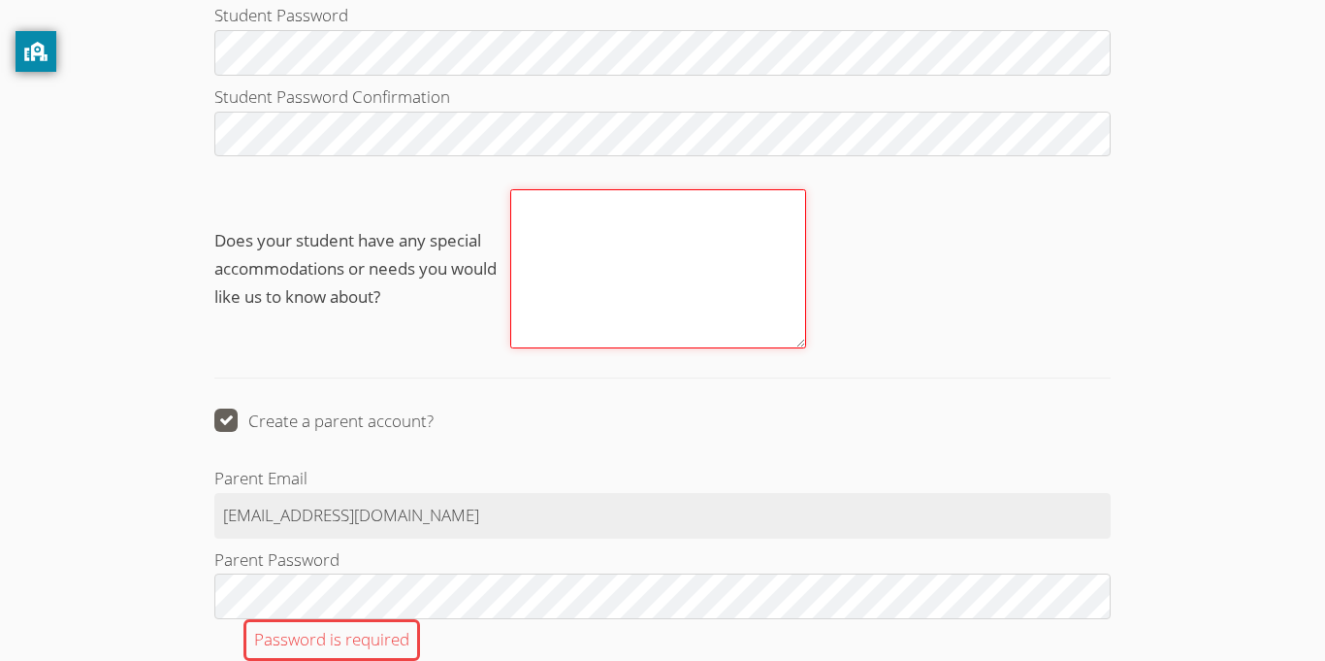
click at [676, 230] on textarea "Does your student have any special accommodations or needs you would like us to…" at bounding box center [658, 268] width 296 height 158
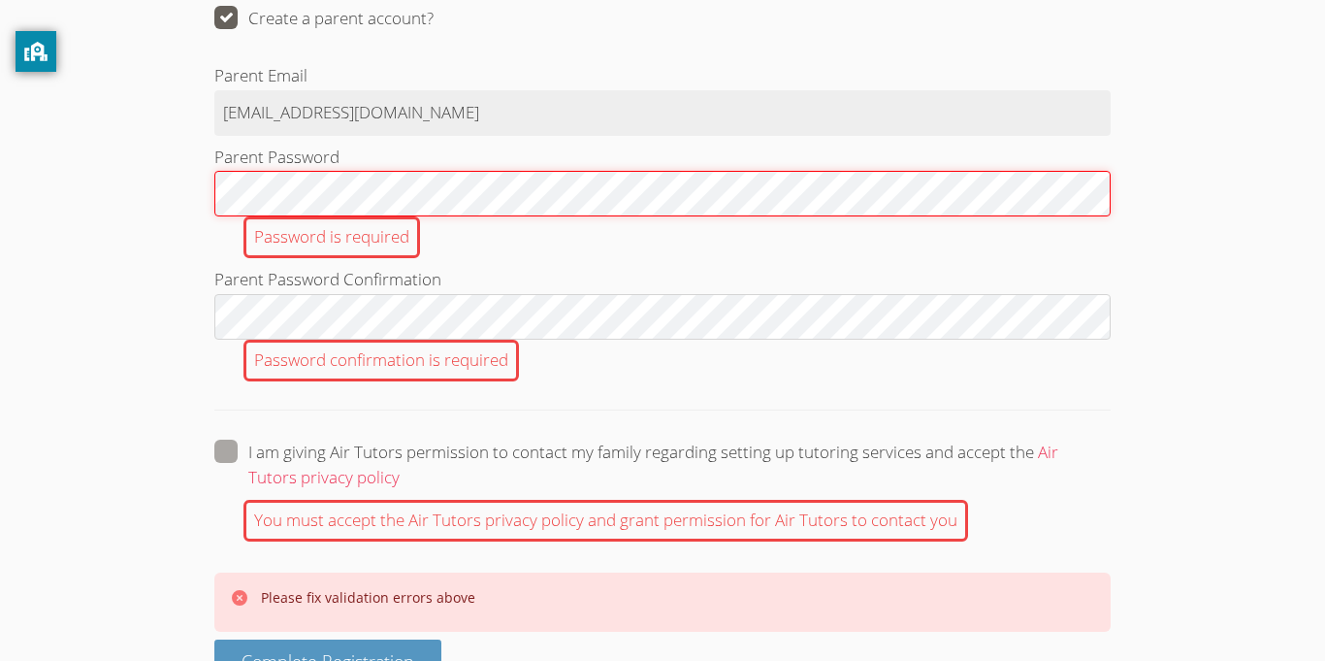
scroll to position [2326, 0]
